Goal: Task Accomplishment & Management: Complete application form

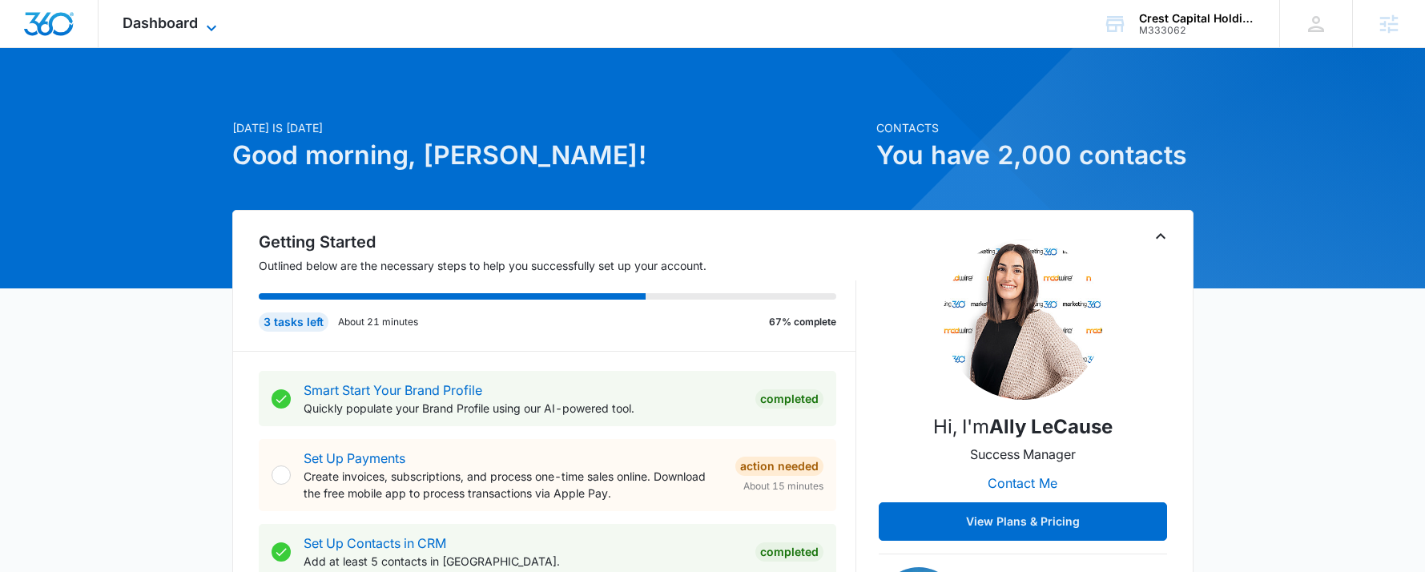
click at [207, 23] on icon at bounding box center [211, 27] width 19 height 19
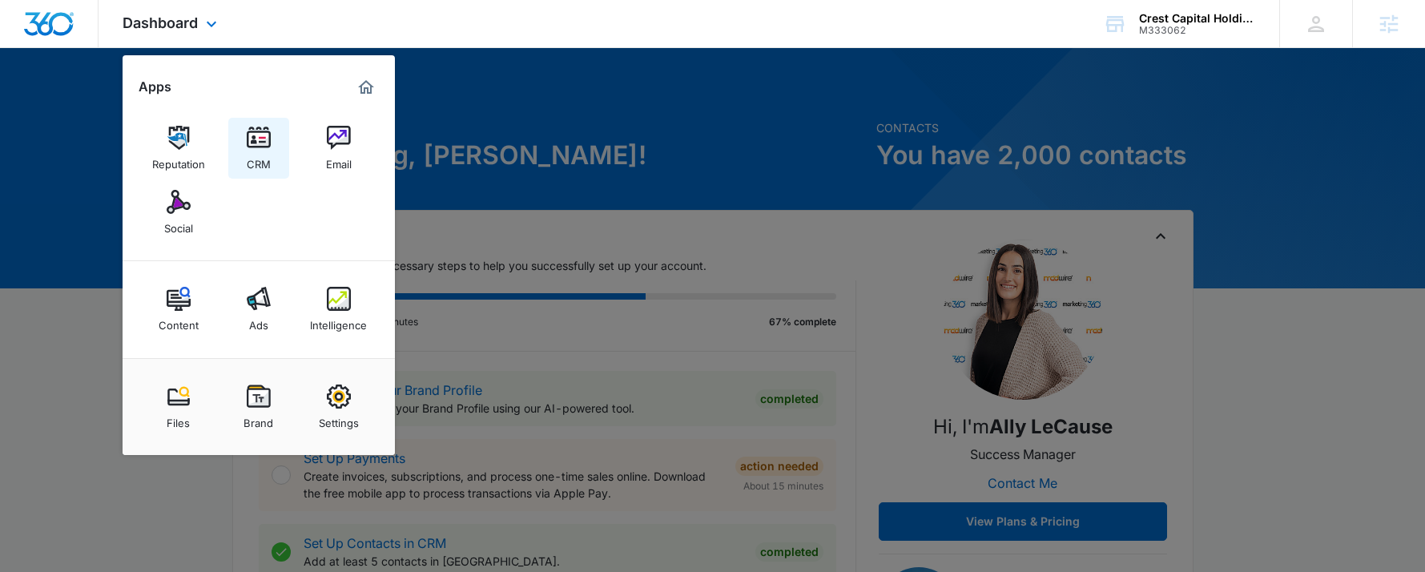
click at [250, 134] on img at bounding box center [259, 138] width 24 height 24
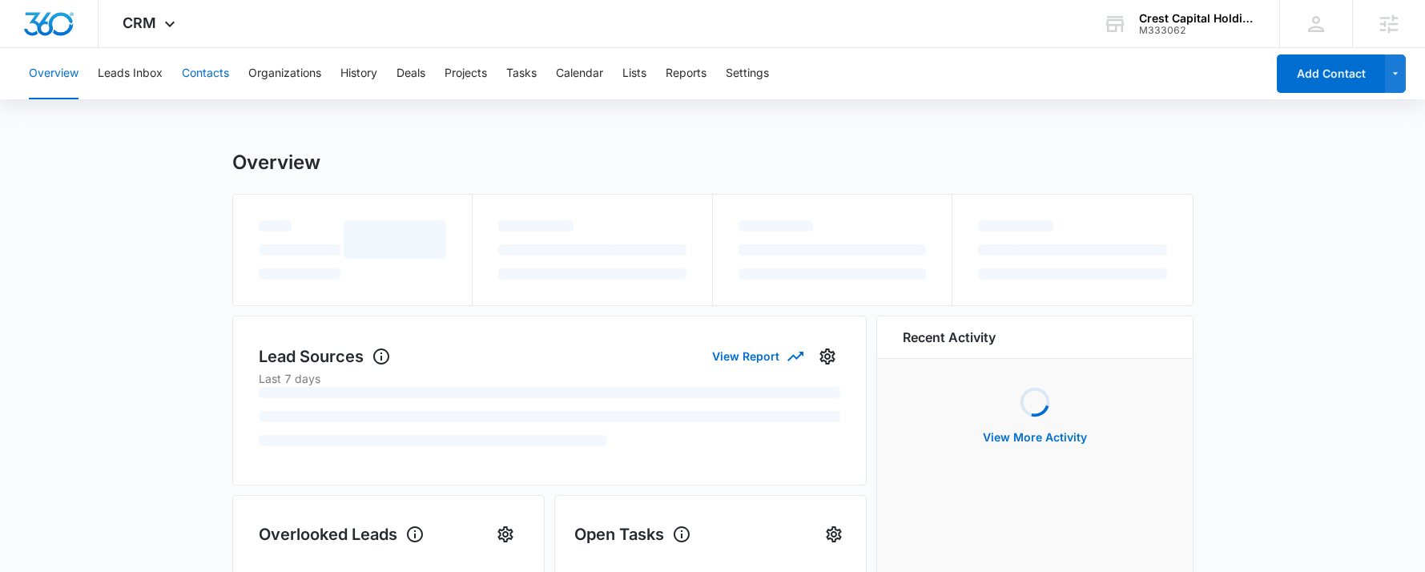
click at [185, 88] on button "Contacts" at bounding box center [205, 73] width 47 height 51
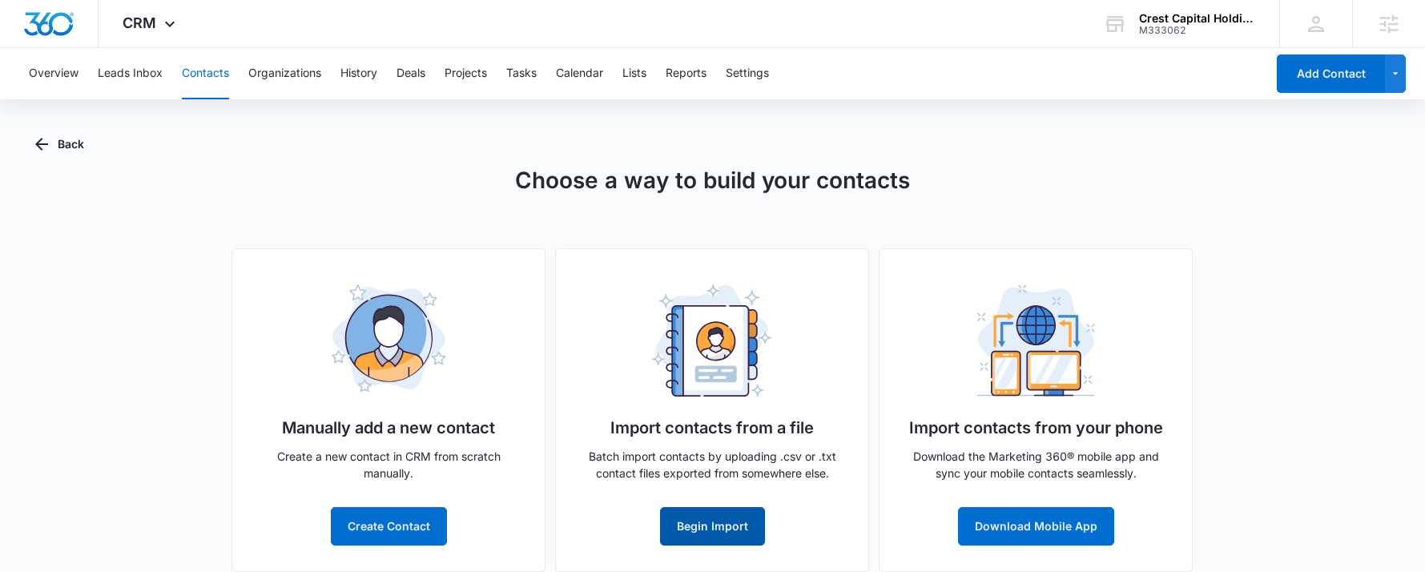
click at [703, 521] on button "Begin Import" at bounding box center [712, 526] width 105 height 38
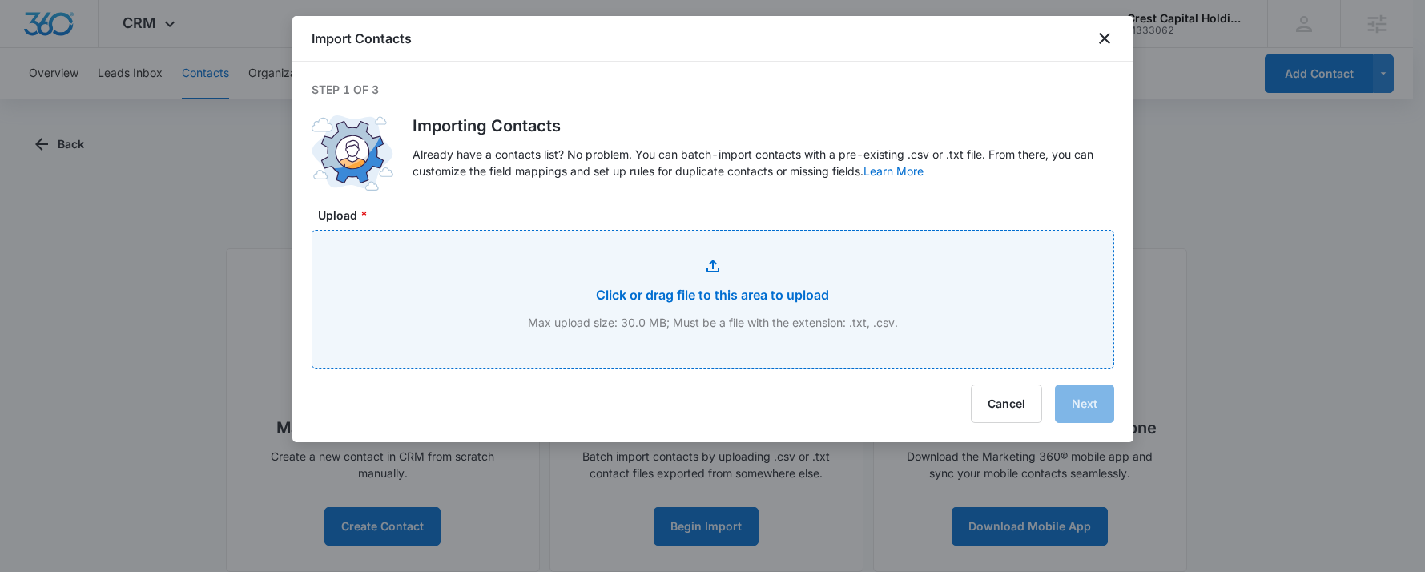
click at [666, 299] on input "Upload *" at bounding box center [712, 299] width 801 height 137
type input "C:\fakepath\customer export 07302025 (4) (1).xlsx - customer export 07302025.csv"
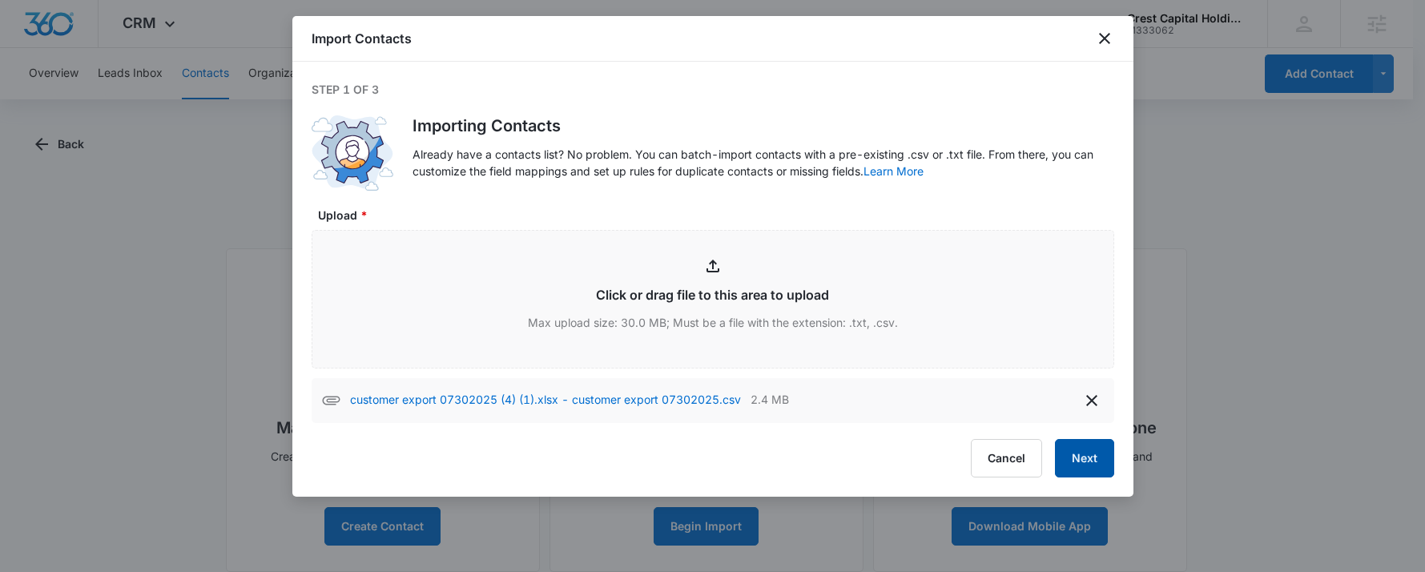
click at [1088, 465] on button "Next" at bounding box center [1084, 458] width 59 height 38
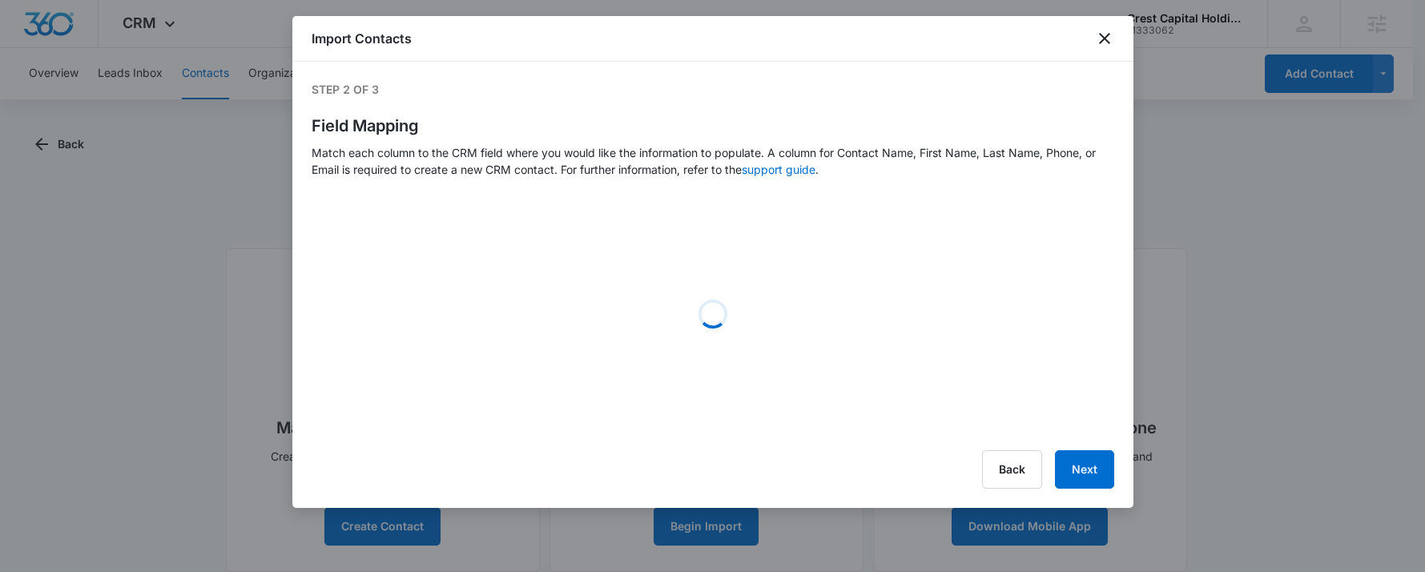
select select "name"
select select "185"
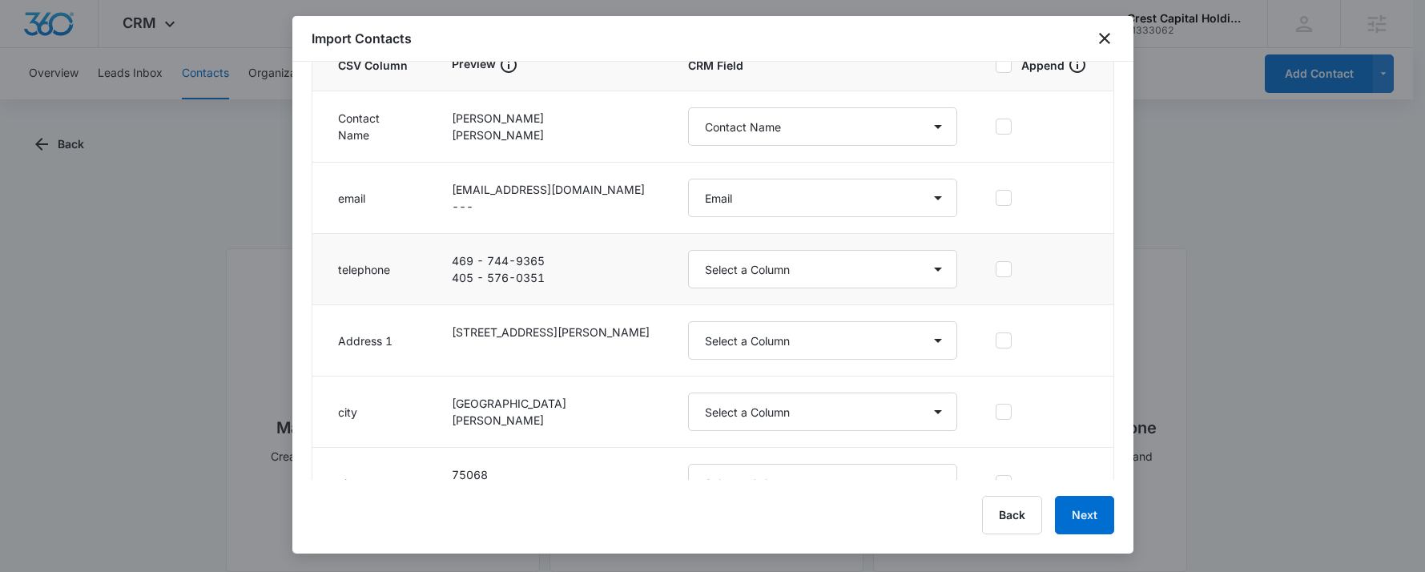
scroll to position [240, 0]
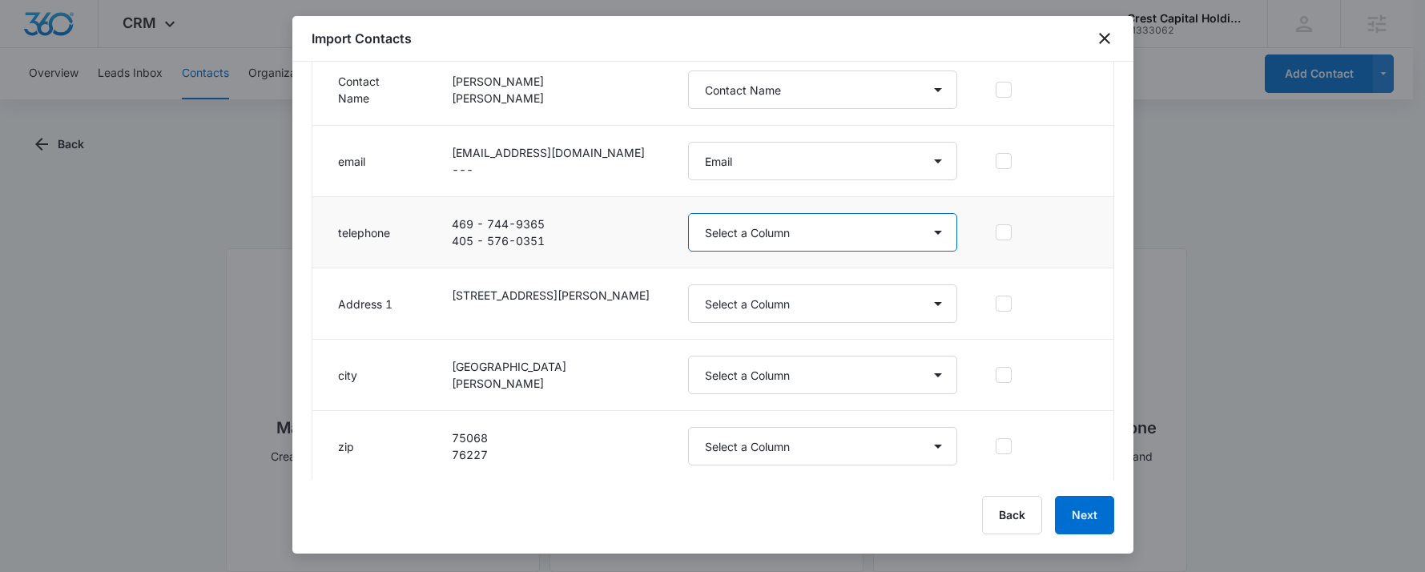
click at [746, 243] on select "Select a Column Address/City Address/Country Address/State Address/Street Addre…" at bounding box center [823, 232] width 270 height 38
select select "184"
click at [688, 213] on select "Select a Column Address/City Address/Country Address/State Address/Street Addre…" at bounding box center [823, 232] width 270 height 38
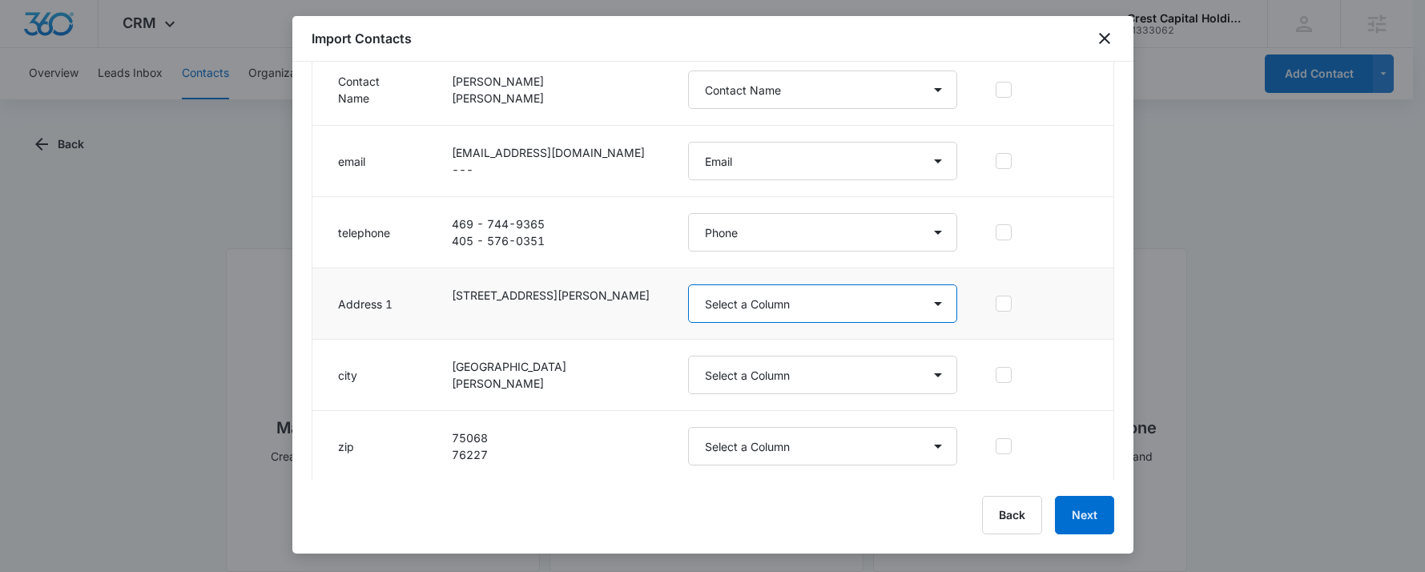
click at [777, 298] on select "Select a Column Address/City Address/Country Address/State Address/Street Addre…" at bounding box center [823, 303] width 270 height 38
select select "187"
click at [688, 284] on select "Select a Column Address/City Address/Country Address/State Address/Street Addre…" at bounding box center [823, 303] width 270 height 38
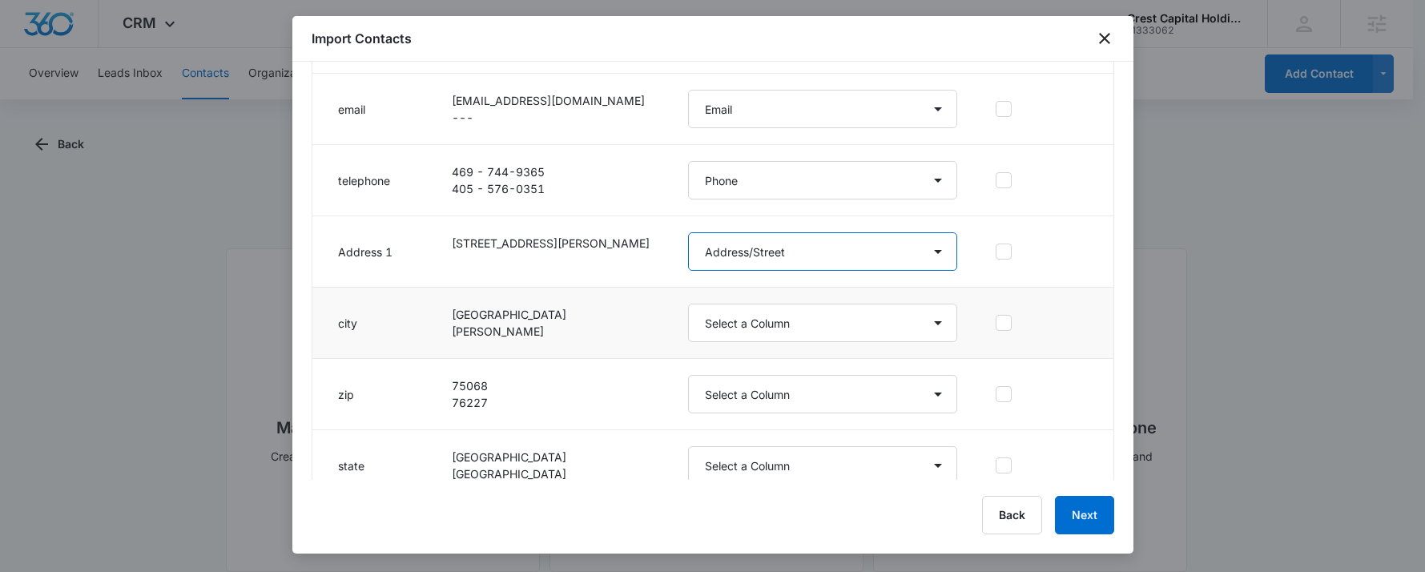
scroll to position [314, 0]
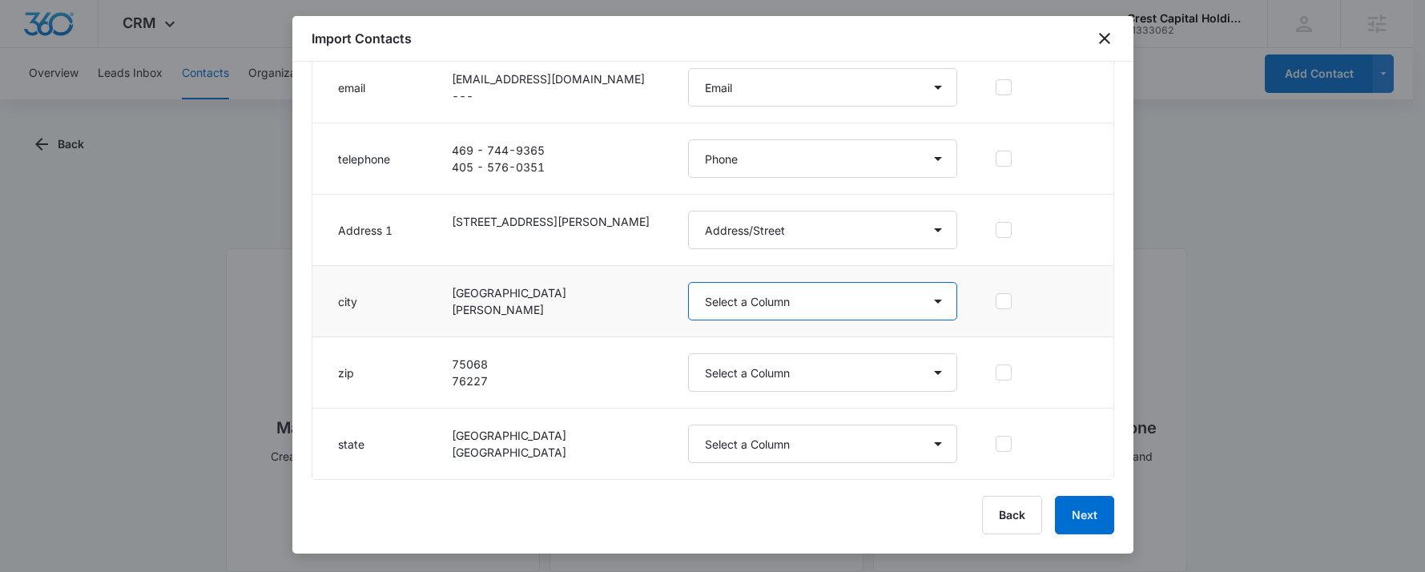
click at [804, 306] on select "Select a Column Address/City Address/Country Address/State Address/Street Addre…" at bounding box center [823, 301] width 270 height 38
select select "188"
click at [688, 282] on select "Select a Column Address/City Address/Country Address/State Address/Street Addre…" at bounding box center [823, 301] width 270 height 38
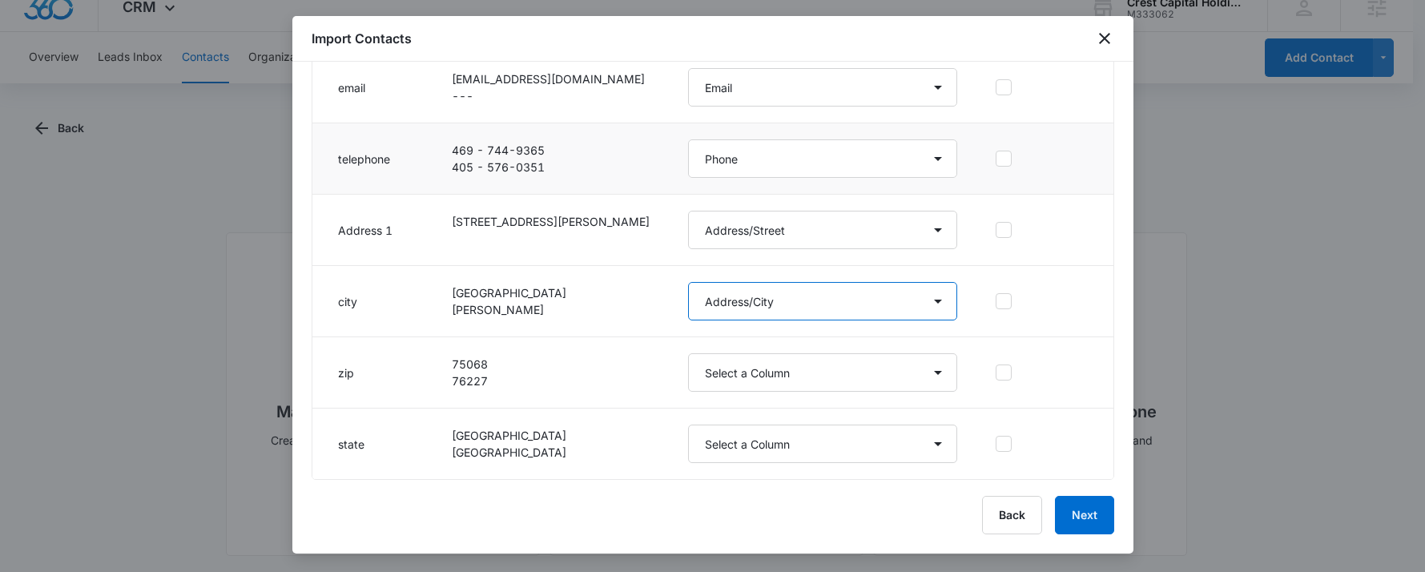
scroll to position [19, 0]
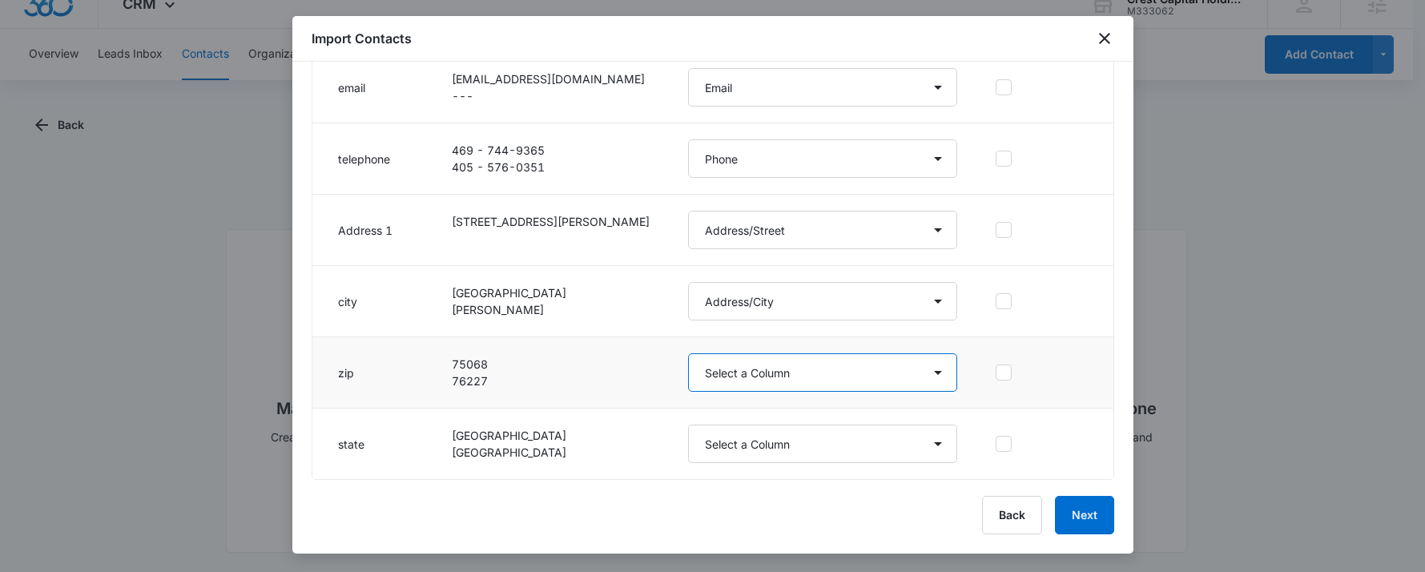
click at [738, 368] on select "Select a Column Address/City Address/Country Address/State Address/Street Addre…" at bounding box center [823, 372] width 270 height 38
select select "190"
click at [688, 353] on select "Select a Column Address/City Address/Country Address/State Address/Street Addre…" at bounding box center [823, 372] width 270 height 38
click at [741, 467] on td "Select a Column Address/City Address/Country Address/State Address/Street Addre…" at bounding box center [823, 443] width 308 height 71
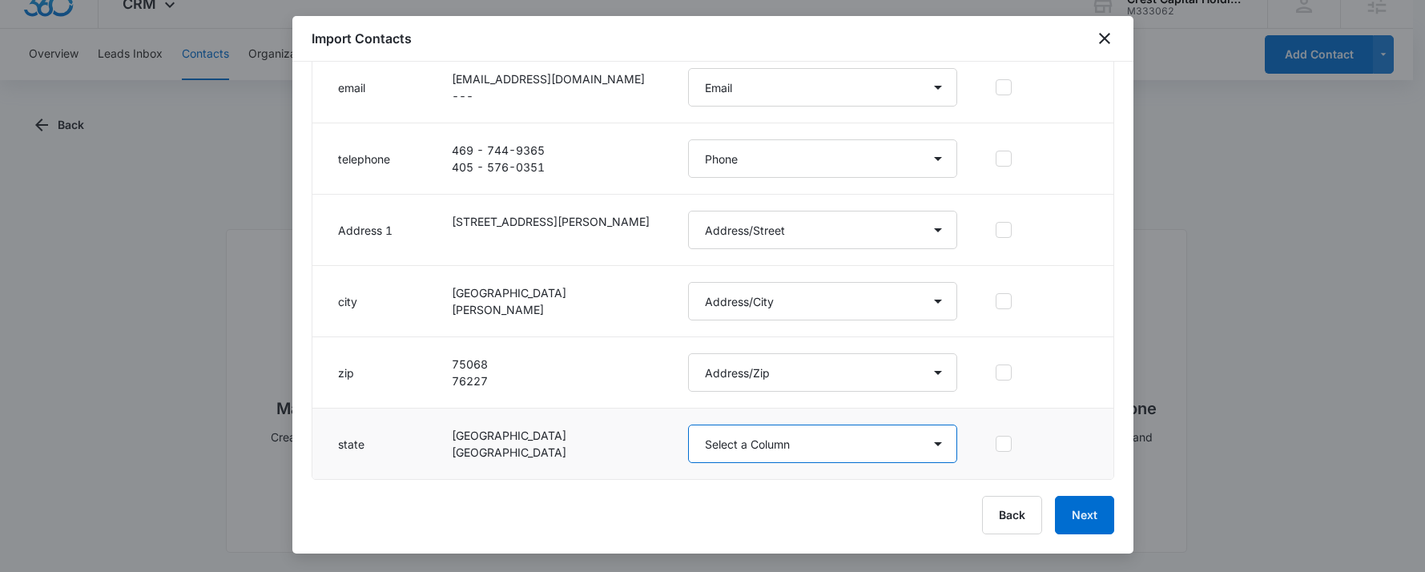
click at [743, 445] on select "Select a Column Address/City Address/Country Address/State Address/Street Addre…" at bounding box center [823, 443] width 270 height 38
select select "189"
click at [688, 424] on select "Select a Column Address/City Address/Country Address/State Address/Street Addre…" at bounding box center [823, 443] width 270 height 38
click at [1104, 514] on button "Next" at bounding box center [1084, 515] width 59 height 38
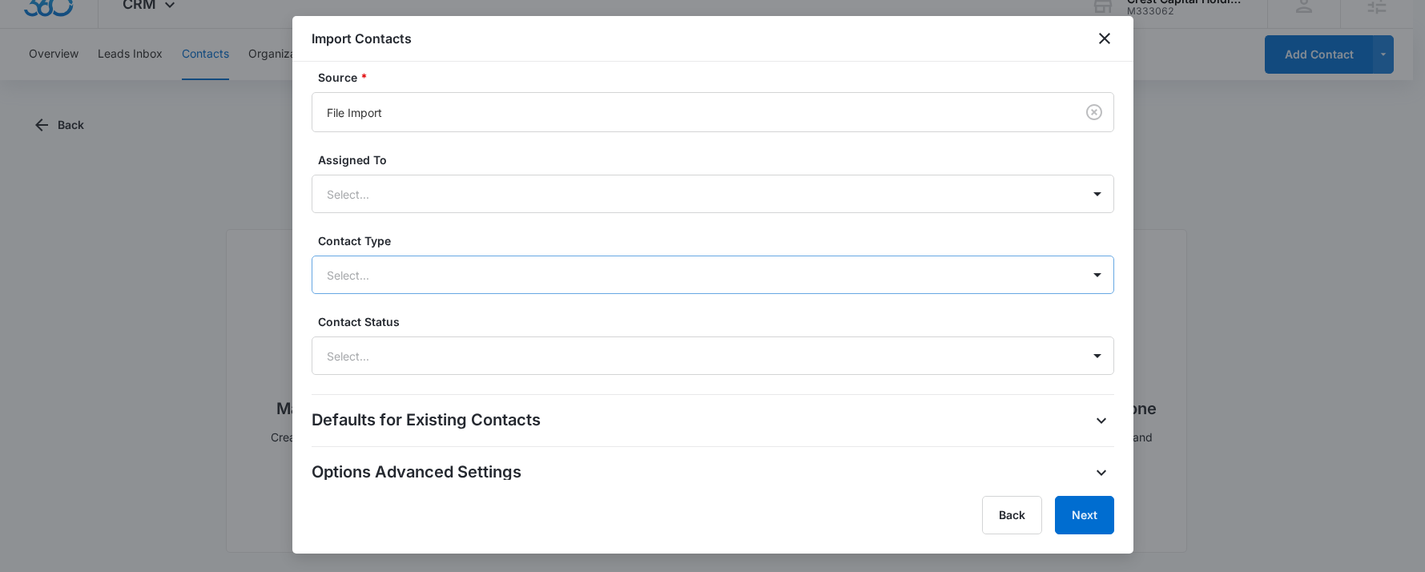
scroll to position [485, 0]
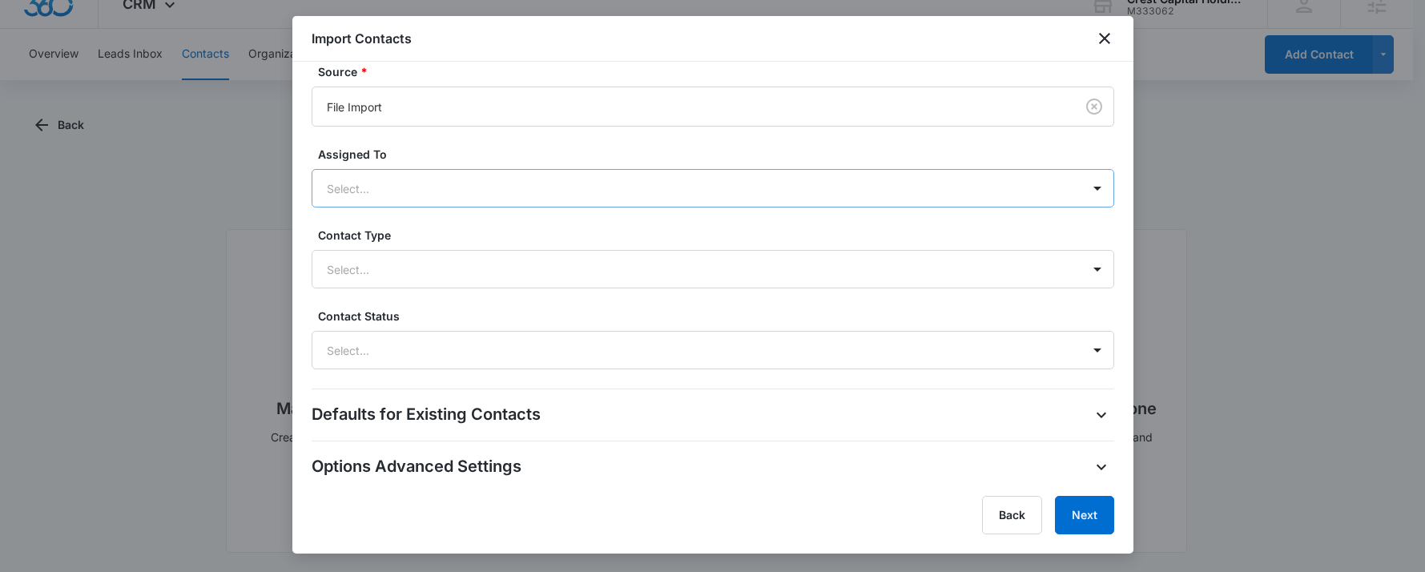
click at [473, 175] on div "Select..." at bounding box center [696, 189] width 769 height 36
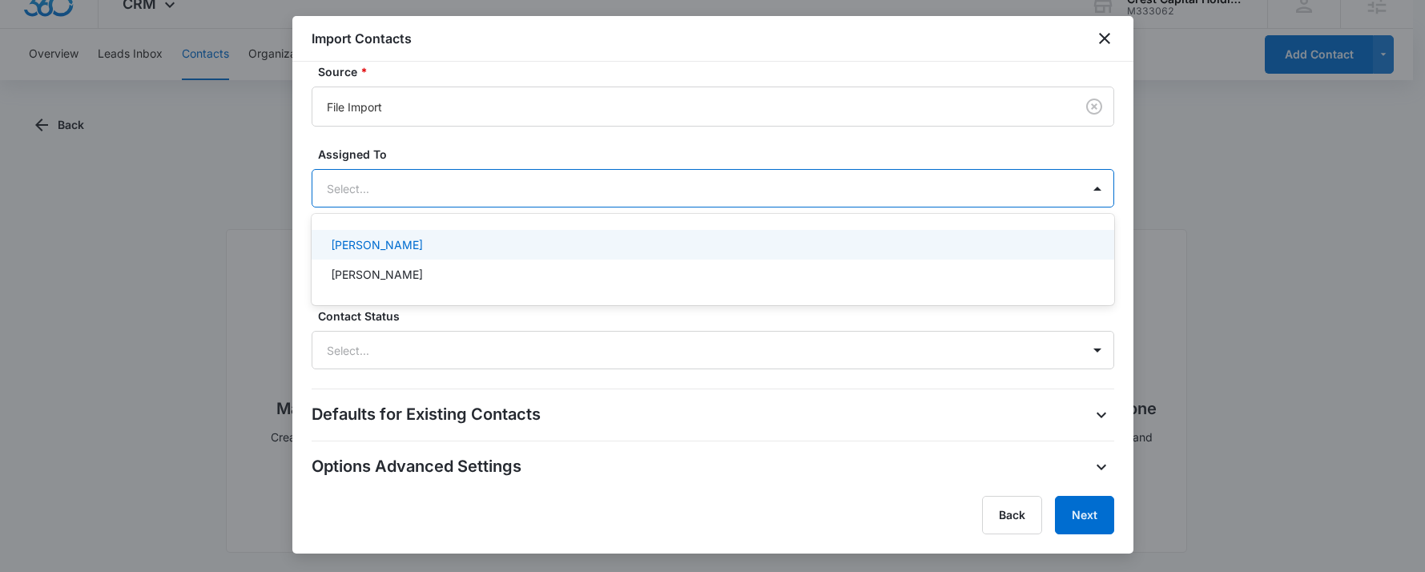
click at [473, 175] on div "Select..." at bounding box center [696, 189] width 769 height 36
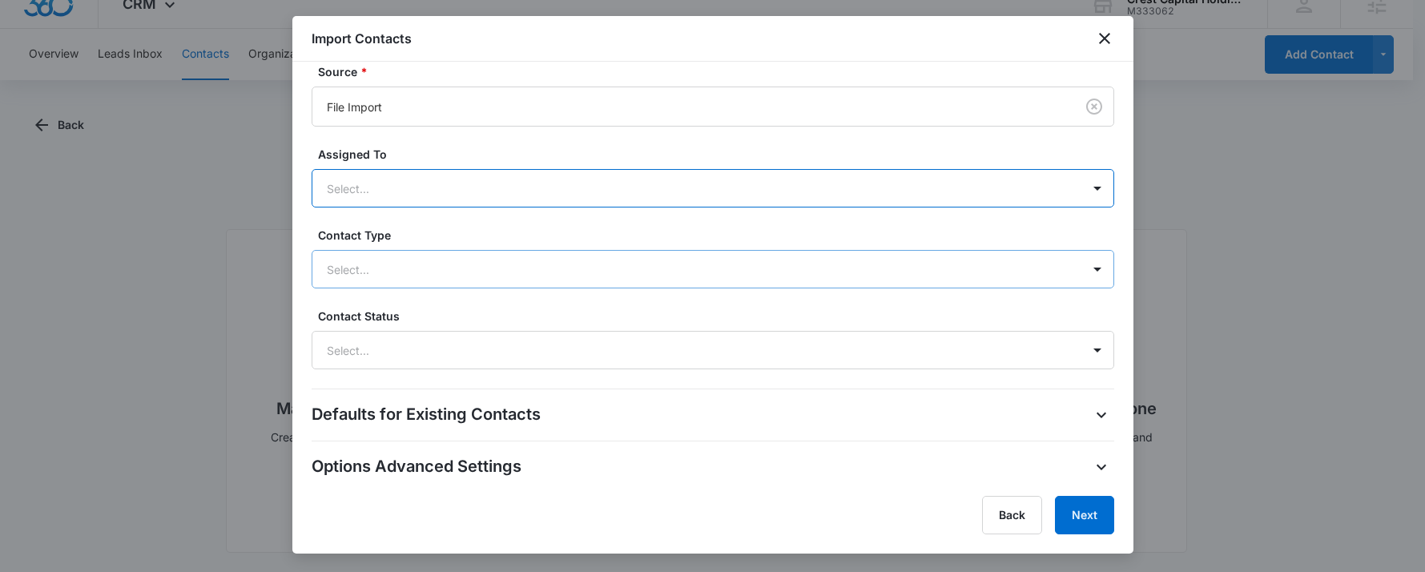
click at [437, 259] on div at bounding box center [694, 269] width 734 height 20
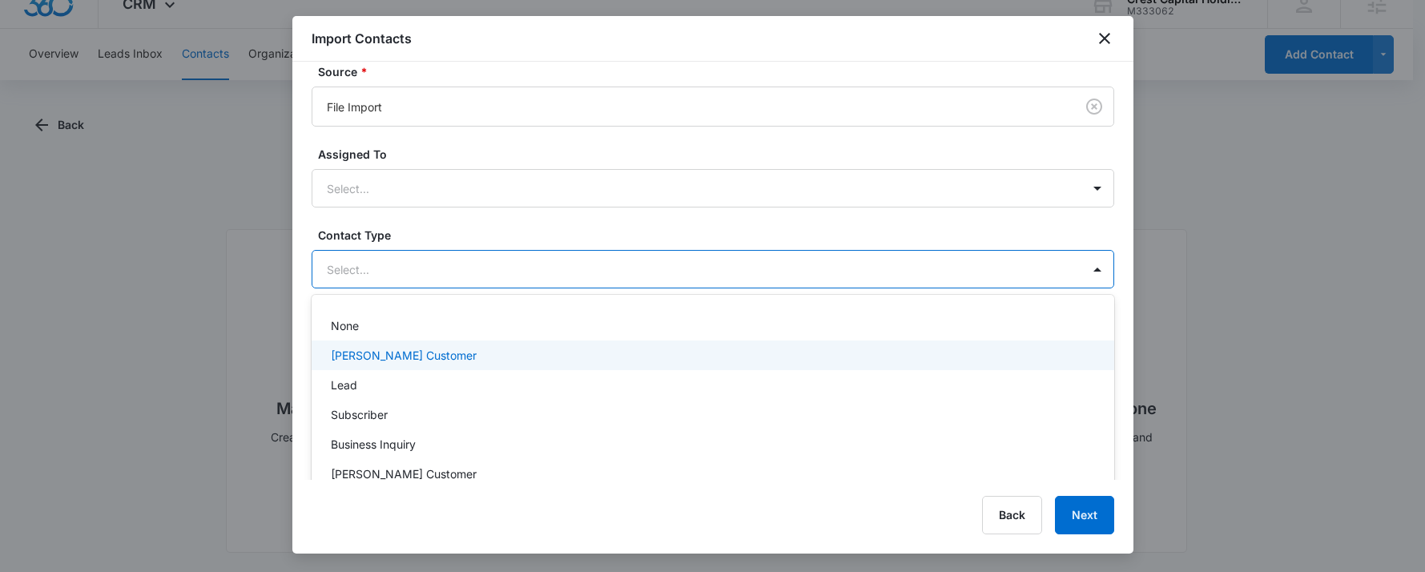
click at [388, 356] on p "[PERSON_NAME] Customer" at bounding box center [404, 355] width 146 height 17
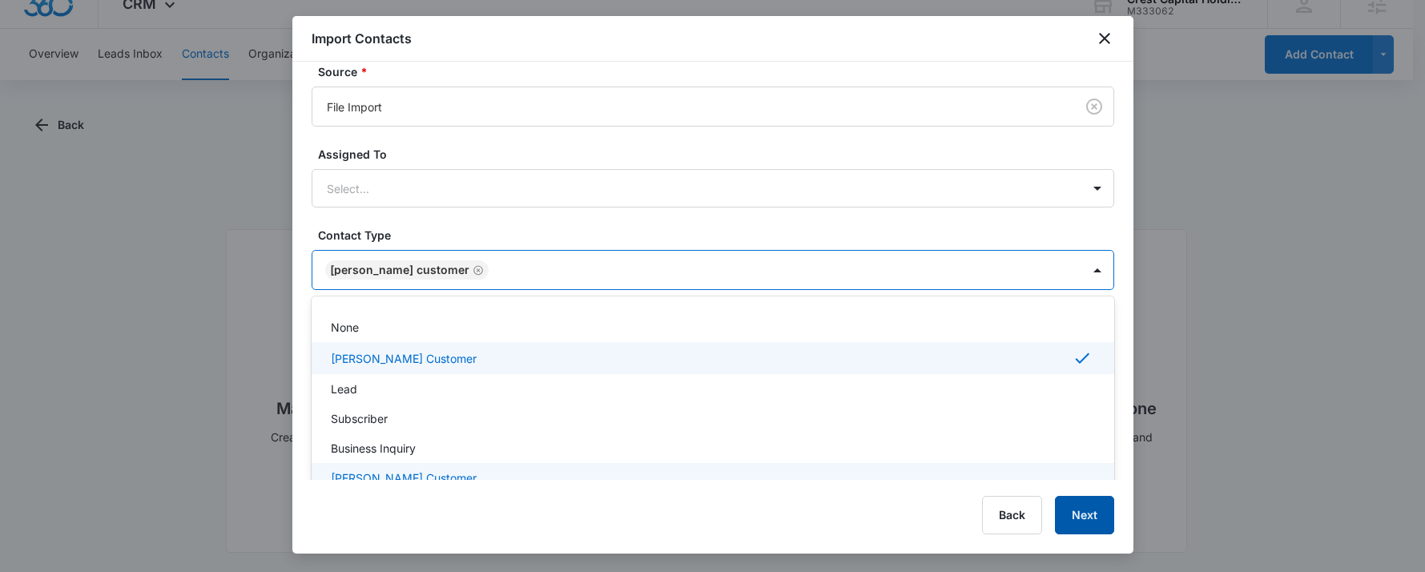
click at [1090, 518] on button "Next" at bounding box center [1084, 515] width 59 height 38
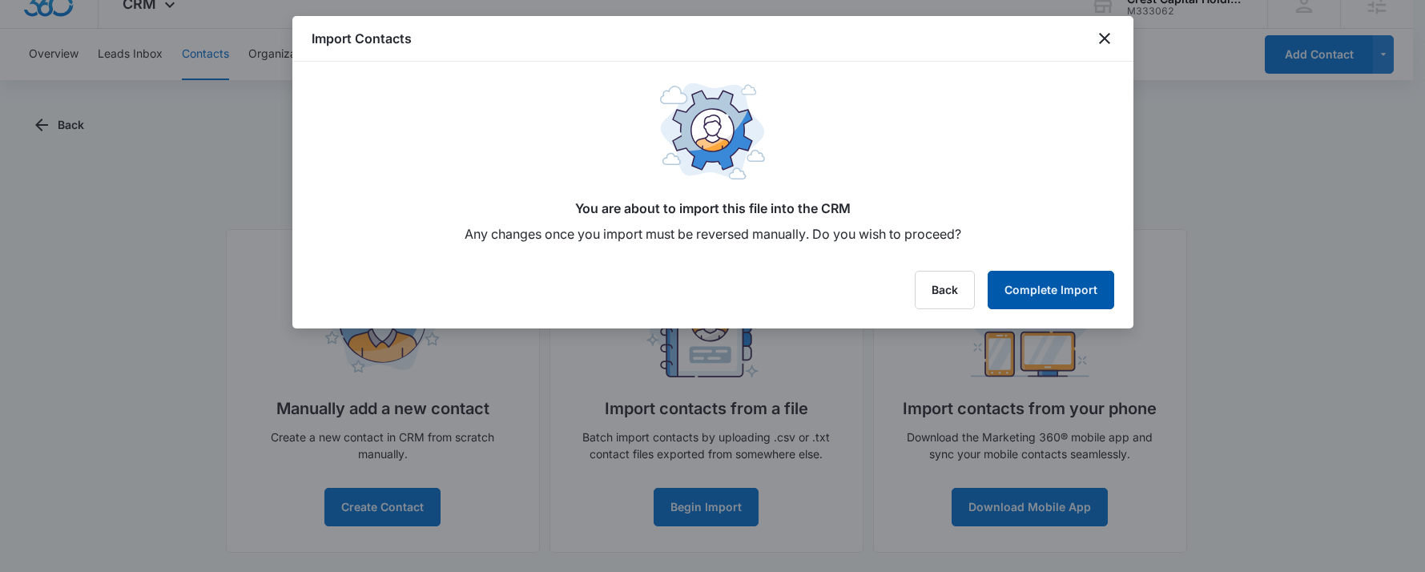
scroll to position [0, 0]
click at [1052, 292] on button "Complete Import" at bounding box center [1051, 290] width 127 height 38
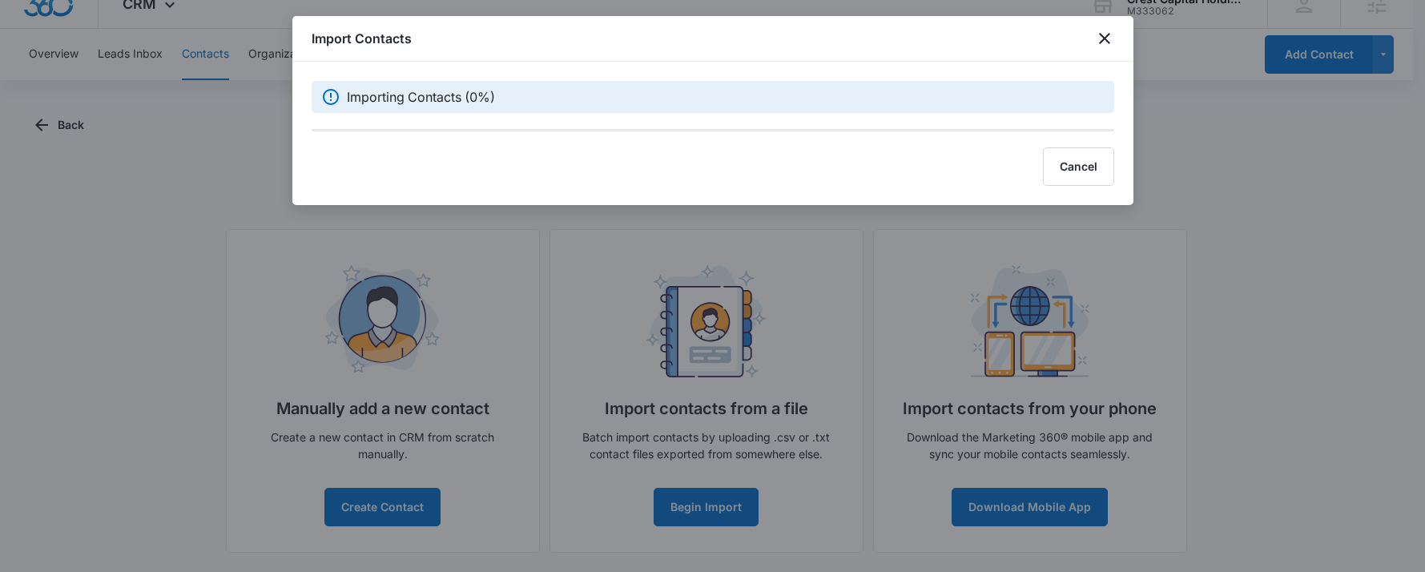
click at [328, 97] on icon at bounding box center [330, 96] width 19 height 19
click at [331, 97] on icon at bounding box center [331, 97] width 16 height 16
click at [798, 58] on div "Import Contacts" at bounding box center [712, 39] width 841 height 46
click at [1088, 171] on button "Cancel" at bounding box center [1078, 166] width 71 height 38
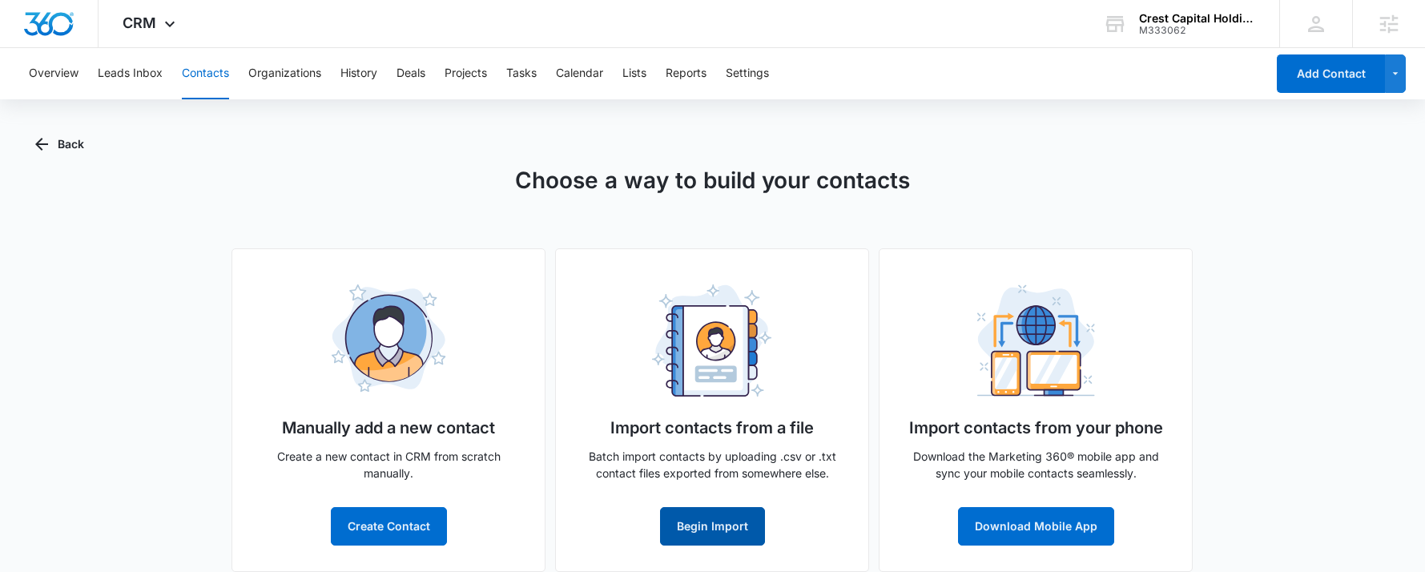
click at [718, 525] on button "Begin Import" at bounding box center [712, 526] width 105 height 38
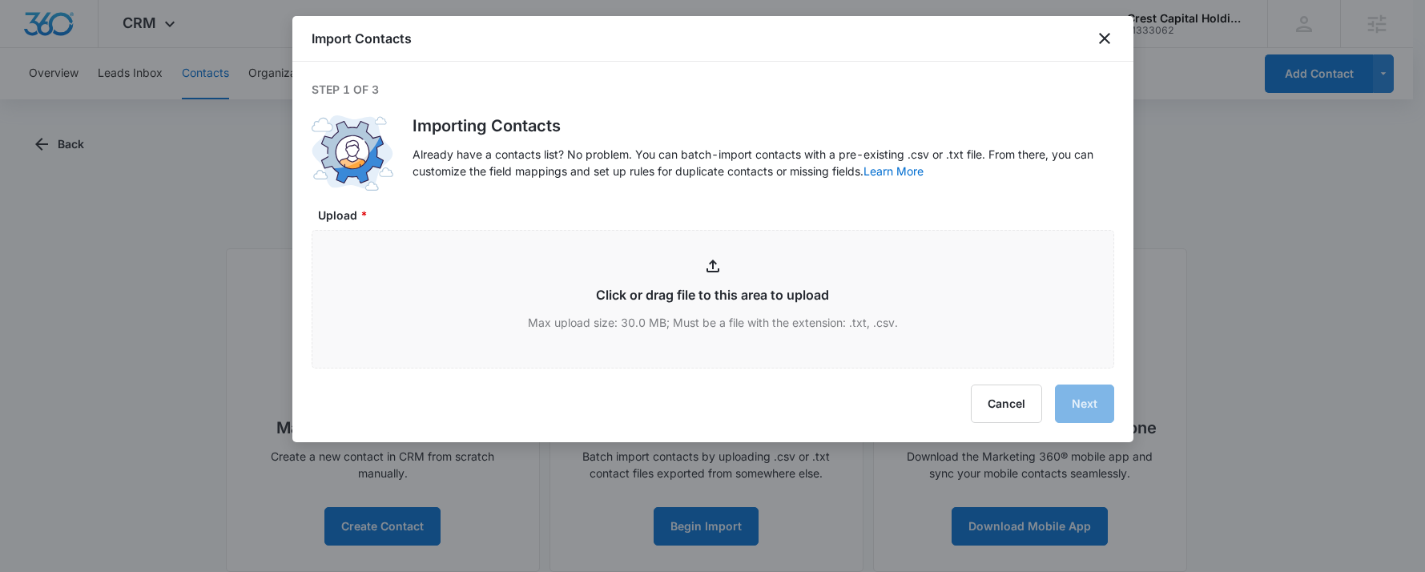
type input "C:\fakepath\customer export 07302025 (4) (1).xlsx - customer export 07302025 (1…"
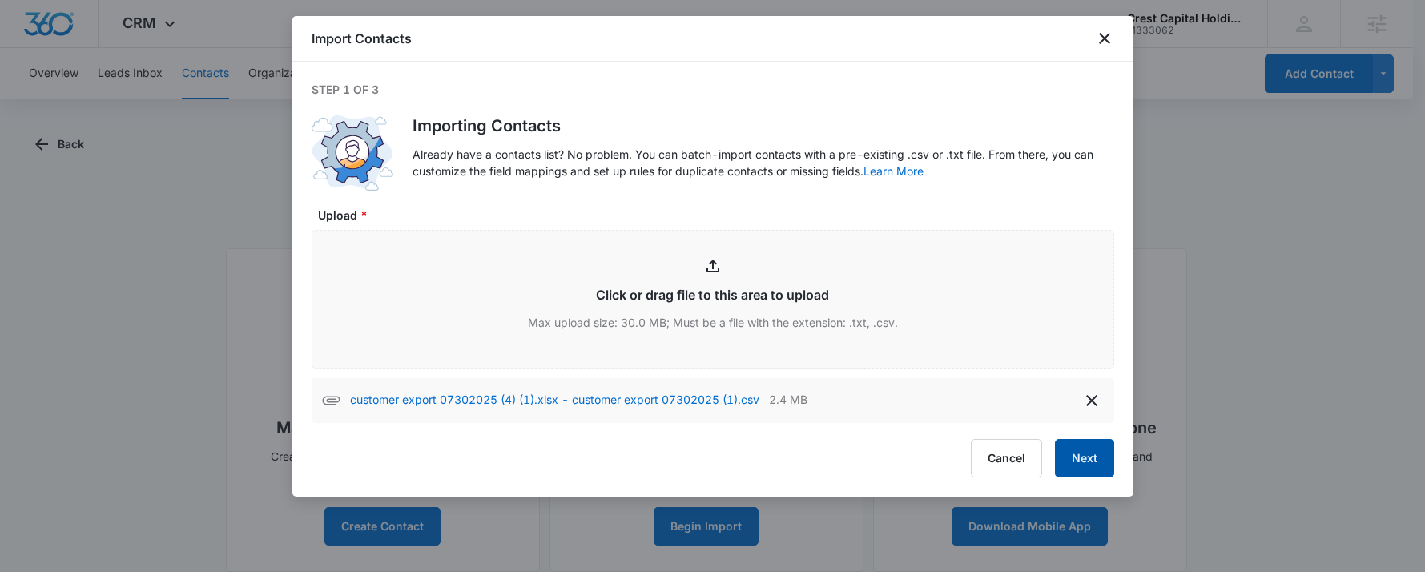
click at [1093, 466] on button "Next" at bounding box center [1084, 458] width 59 height 38
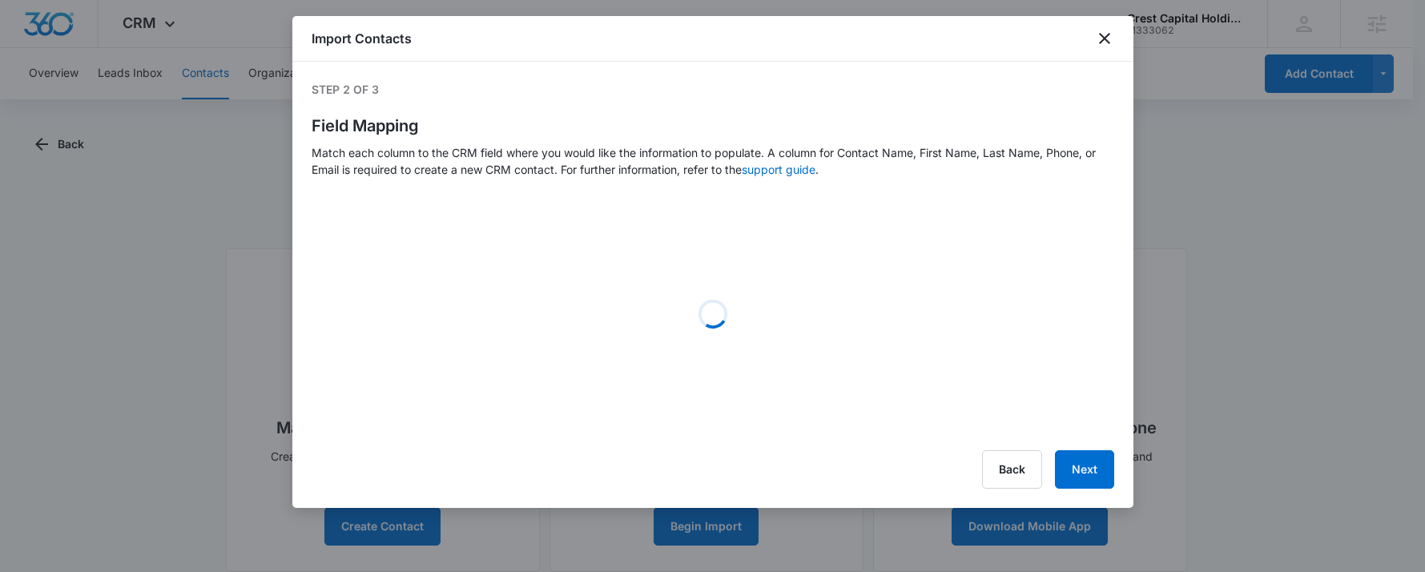
select select "name"
select select "185"
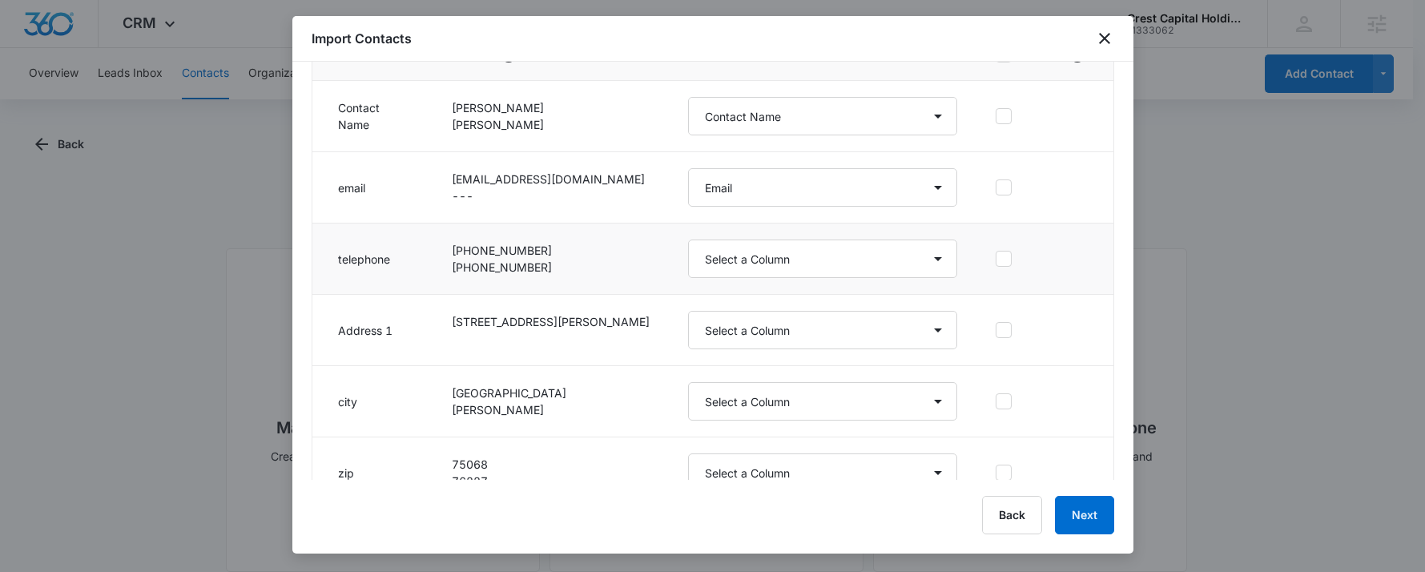
scroll to position [240, 0]
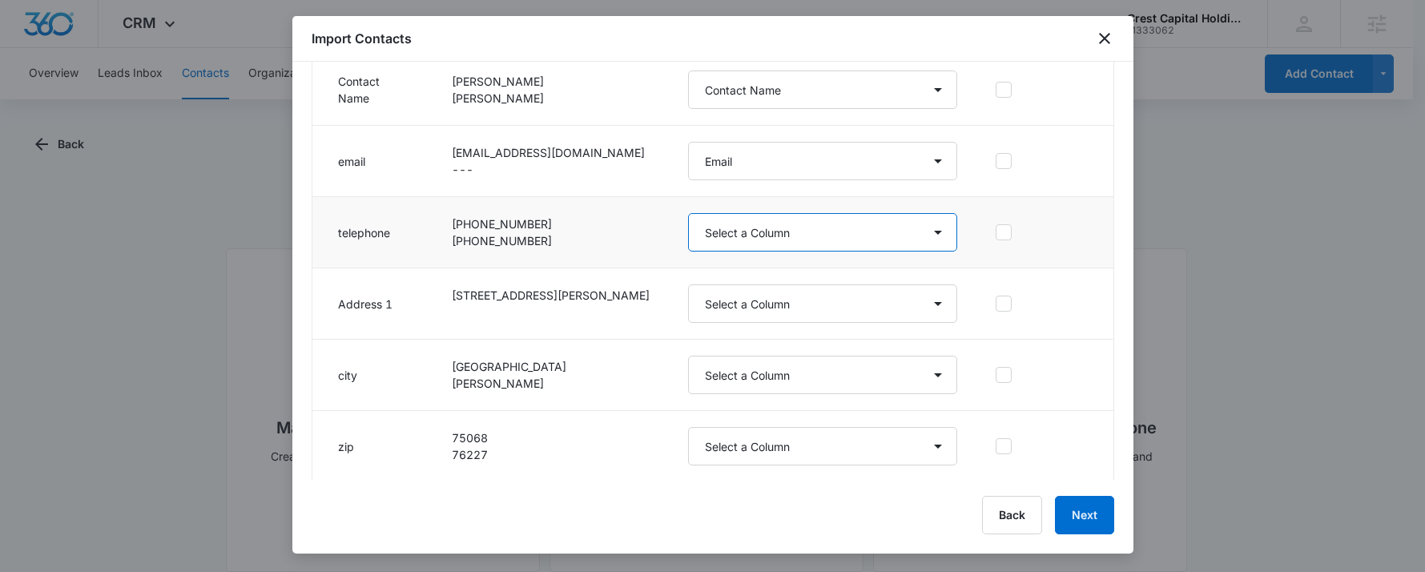
click at [739, 233] on select "Select a Column Address/City Address/Country Address/State Address/Street Addre…" at bounding box center [823, 232] width 270 height 38
select select "184"
click at [688, 213] on select "Select a Column Address/City Address/Country Address/State Address/Street Addre…" at bounding box center [823, 232] width 270 height 38
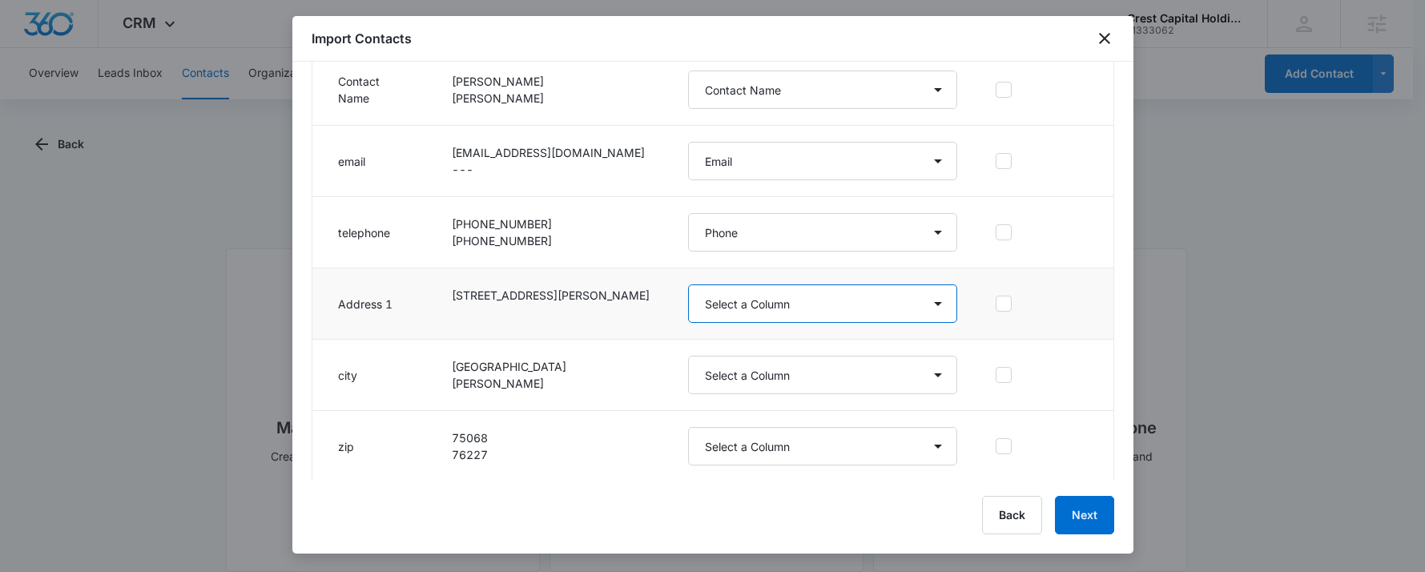
click at [718, 304] on select "Select a Column Address/City Address/Country Address/State Address/Street Addre…" at bounding box center [823, 303] width 270 height 38
select select "187"
click at [688, 284] on select "Select a Column Address/City Address/Country Address/State Address/Street Addre…" at bounding box center [823, 303] width 270 height 38
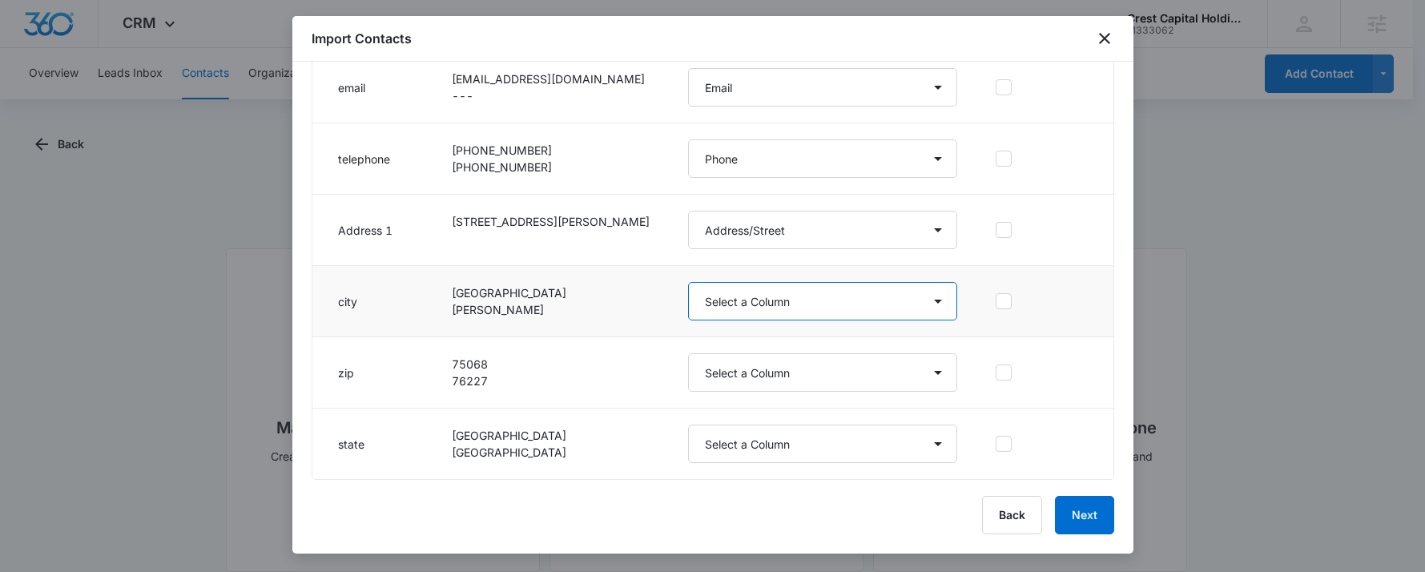
click at [772, 310] on select "Select a Column Address/City Address/Country Address/State Address/Street Addre…" at bounding box center [823, 301] width 270 height 38
select select "188"
click at [688, 282] on select "Select a Column Address/City Address/Country Address/State Address/Street Addre…" at bounding box center [823, 301] width 270 height 38
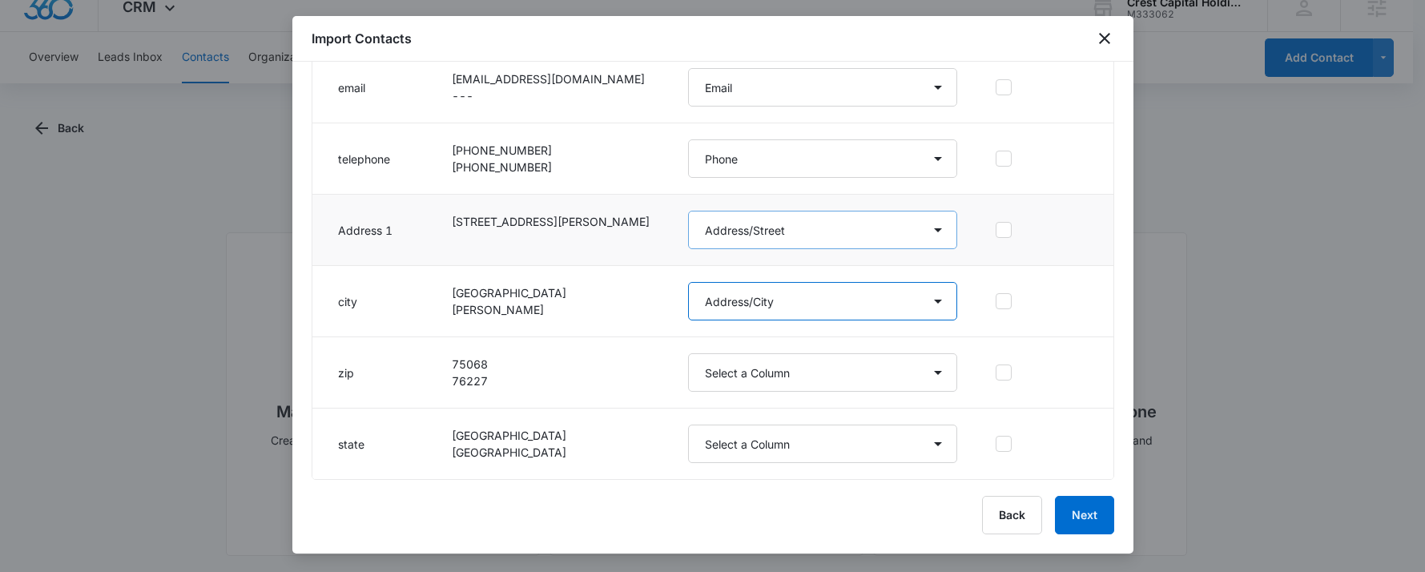
scroll to position [19, 0]
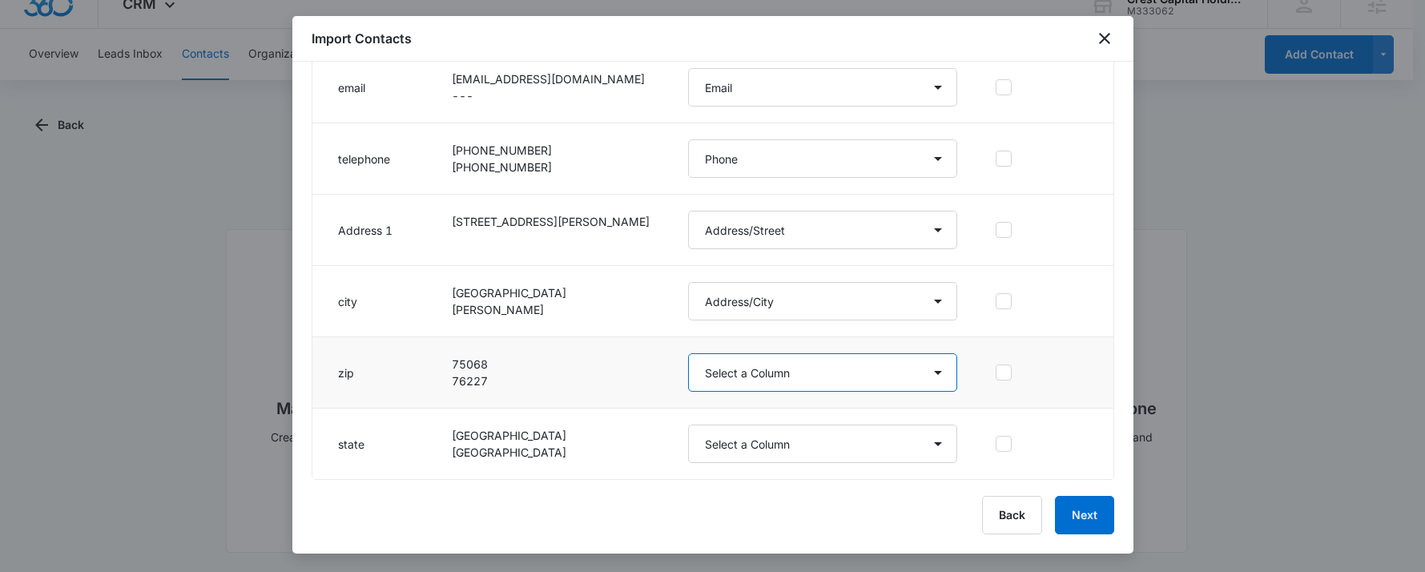
click at [736, 376] on select "Select a Column Address/City Address/Country Address/State Address/Street Addre…" at bounding box center [823, 372] width 270 height 38
click at [746, 381] on select "Select a Column Address/City Address/Country Address/State Address/Street Addre…" at bounding box center [823, 372] width 270 height 38
select select "190"
click at [688, 353] on select "Select a Column Address/City Address/Country Address/State Address/Street Addre…" at bounding box center [823, 372] width 270 height 38
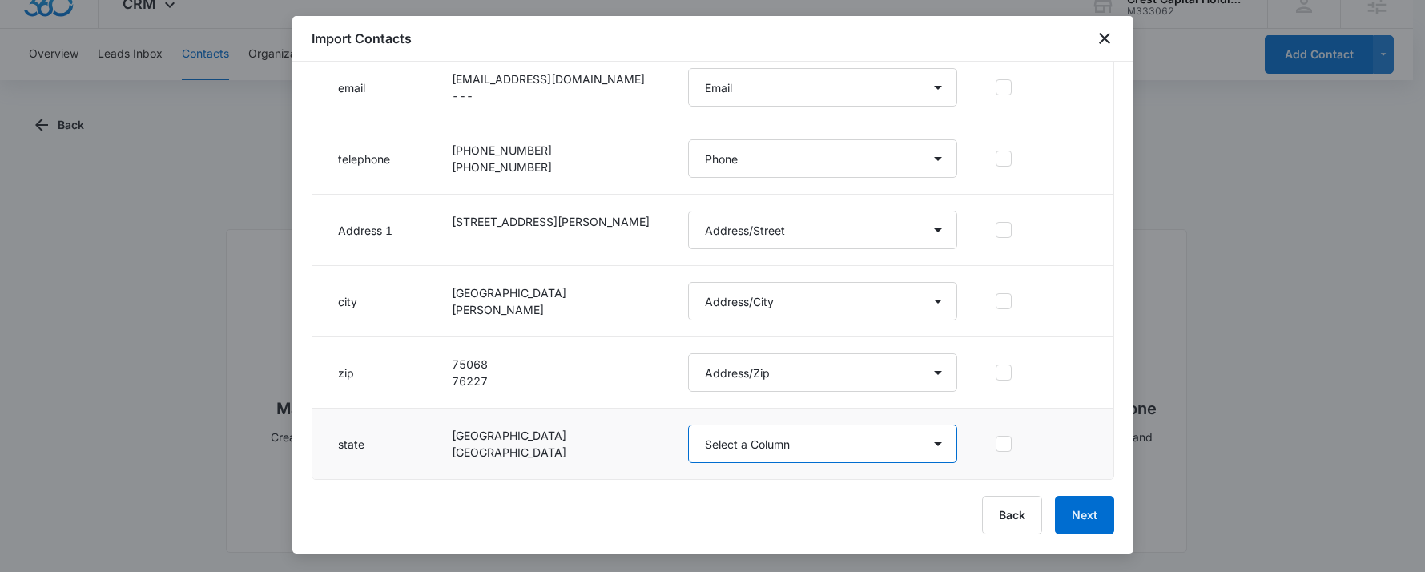
click at [688, 428] on select "Select a Column Address/City Address/Country Address/State Address/Street Addre…" at bounding box center [823, 443] width 270 height 38
select select "189"
click at [688, 424] on select "Select a Column Address/City Address/Country Address/State Address/Street Addre…" at bounding box center [823, 443] width 270 height 38
click at [1073, 517] on button "Next" at bounding box center [1084, 515] width 59 height 38
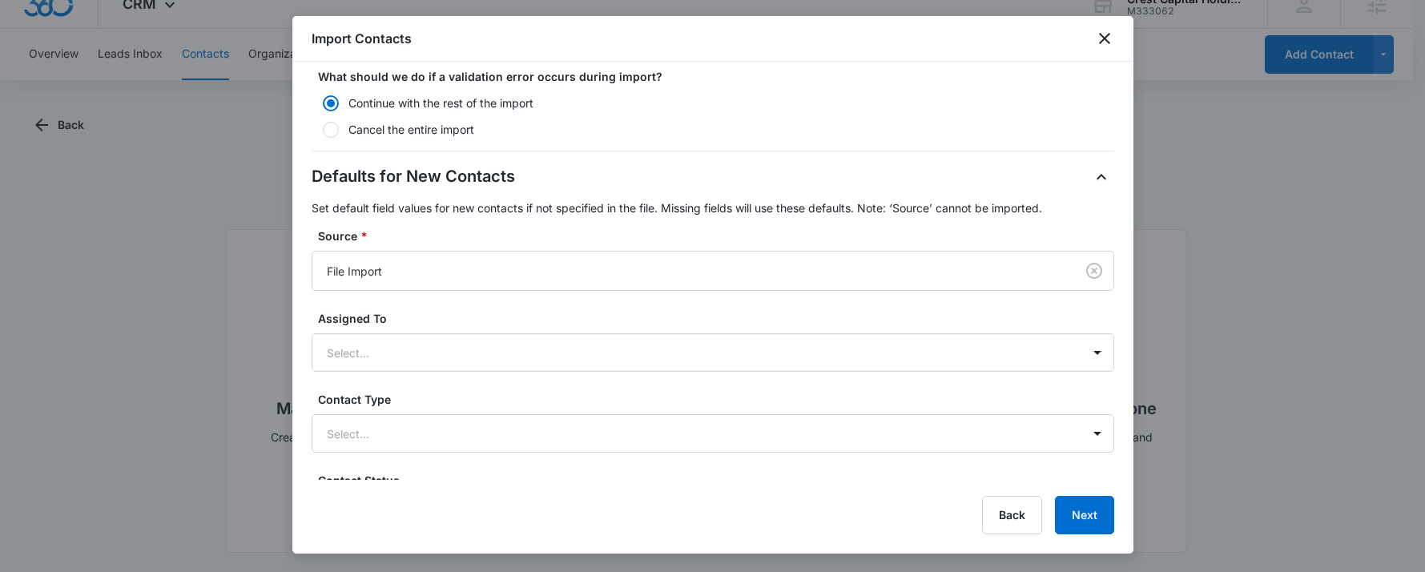
scroll to position [481, 0]
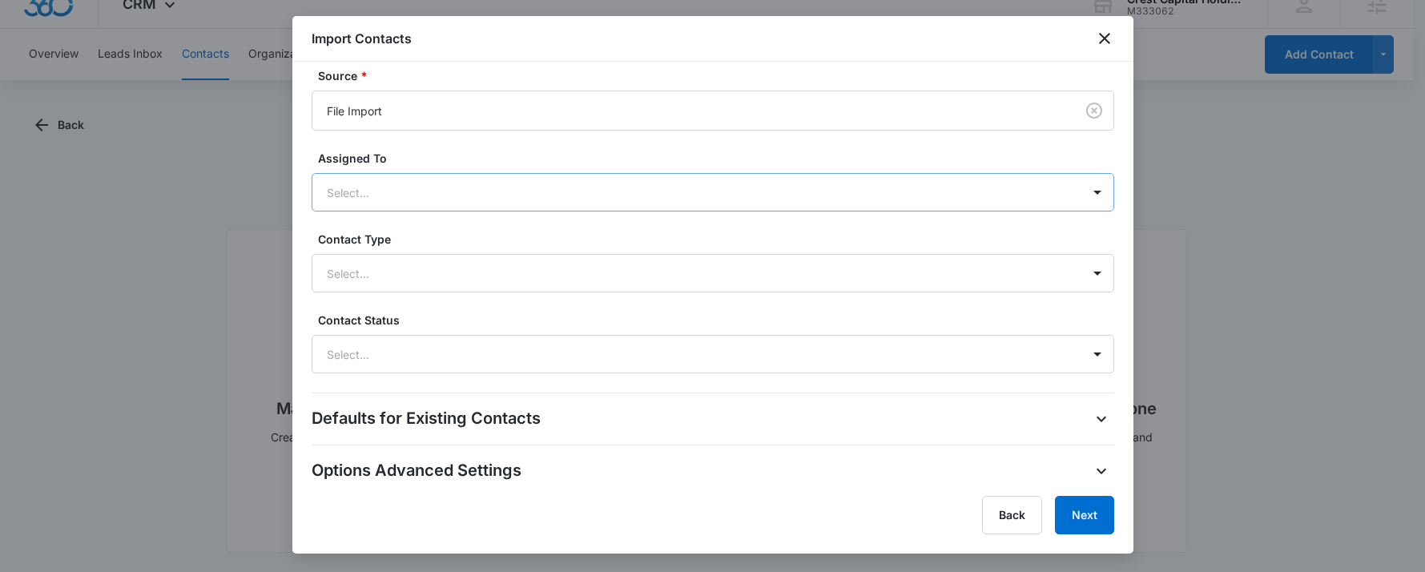
click at [365, 205] on div "Select..." at bounding box center [696, 193] width 769 height 36
click at [384, 276] on div at bounding box center [694, 273] width 734 height 20
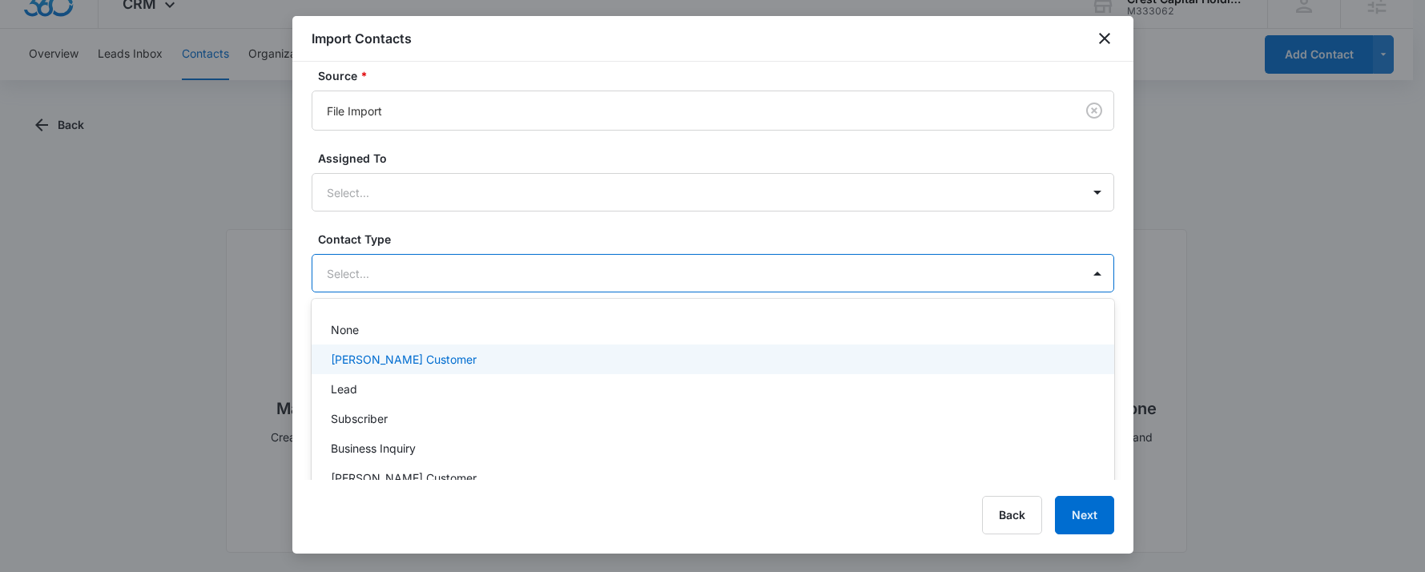
click at [415, 355] on p "[PERSON_NAME] Customer" at bounding box center [404, 359] width 146 height 17
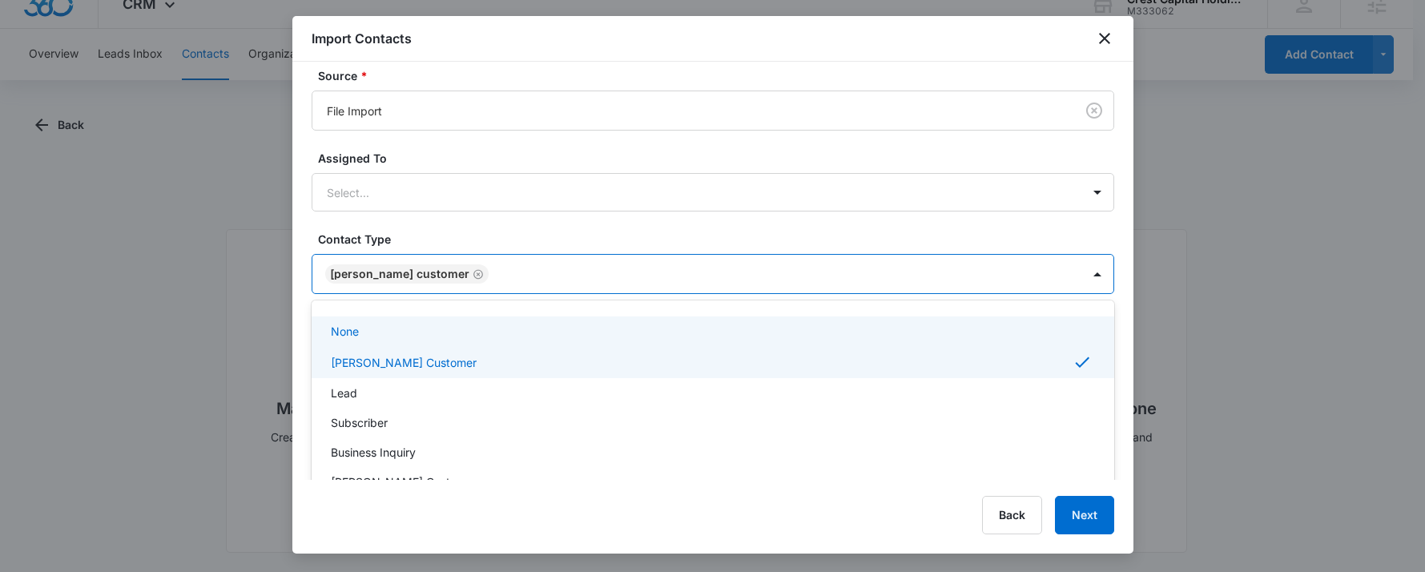
click at [772, 233] on label "Contact Type" at bounding box center [719, 239] width 803 height 17
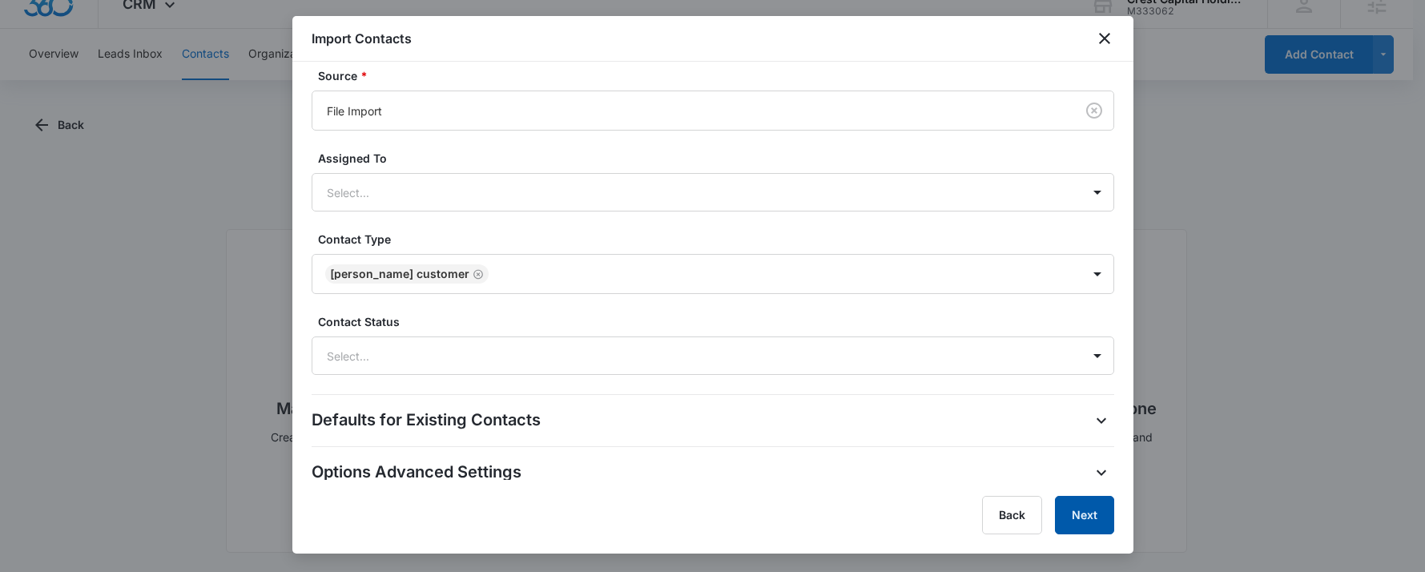
click at [1080, 517] on button "Next" at bounding box center [1084, 515] width 59 height 38
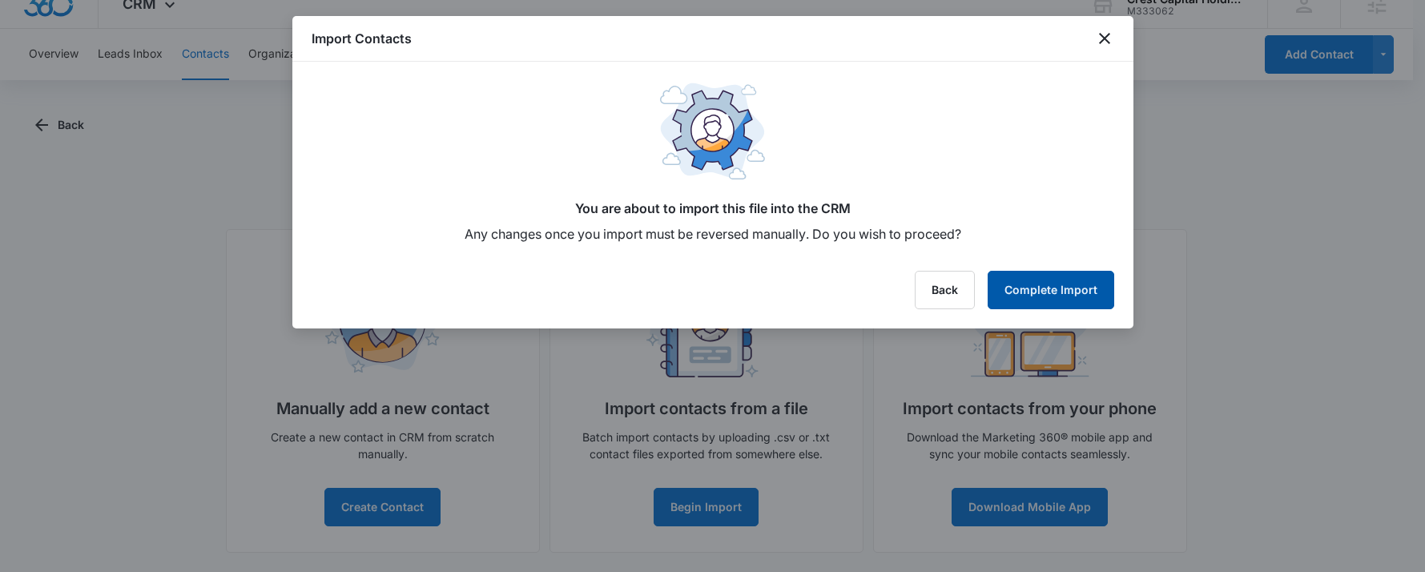
click at [1088, 284] on button "Complete Import" at bounding box center [1051, 290] width 127 height 38
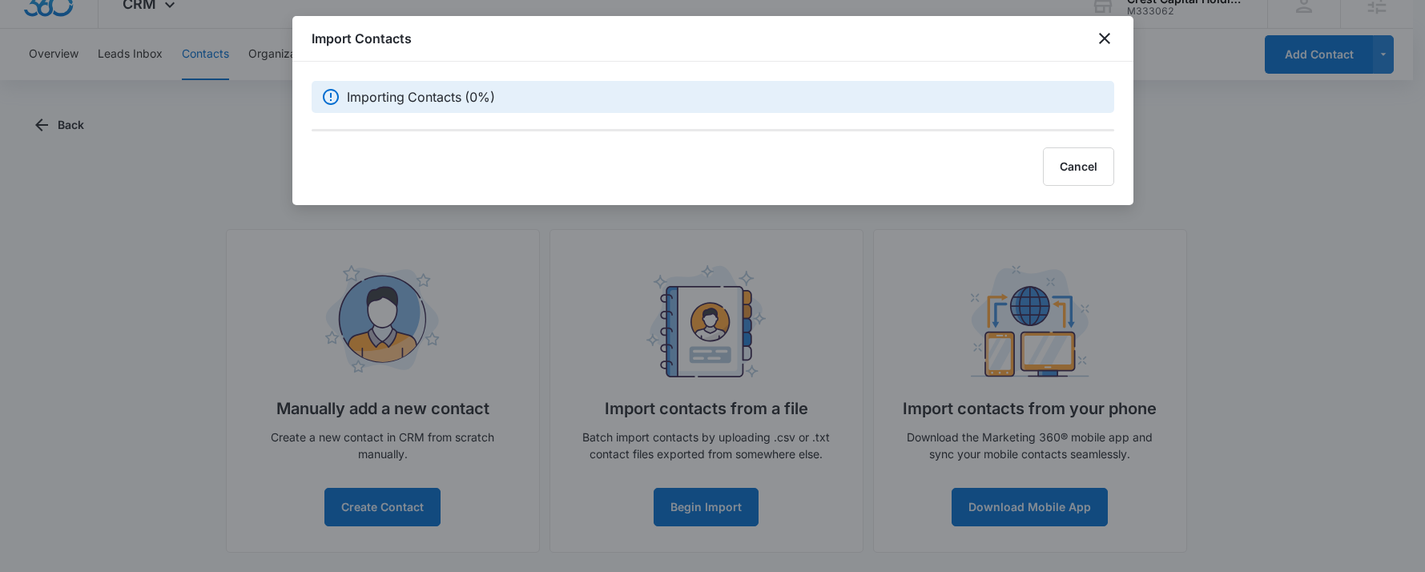
click at [669, 107] on div "Importing Contacts (0%)" at bounding box center [713, 97] width 803 height 32
